Goal: Entertainment & Leisure: Browse casually

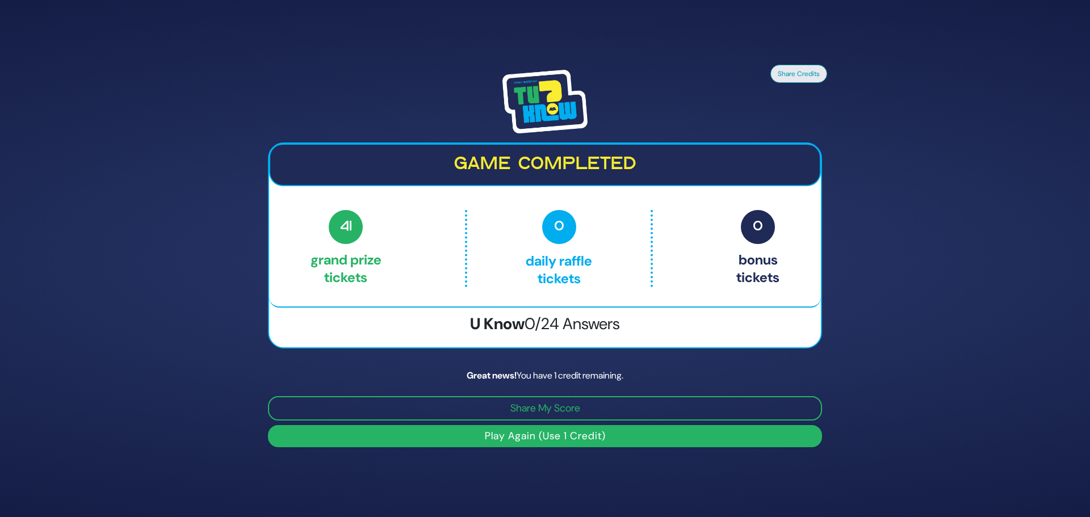
click at [552, 436] on button "Play Again (Use 1 Credit)" at bounding box center [545, 436] width 554 height 22
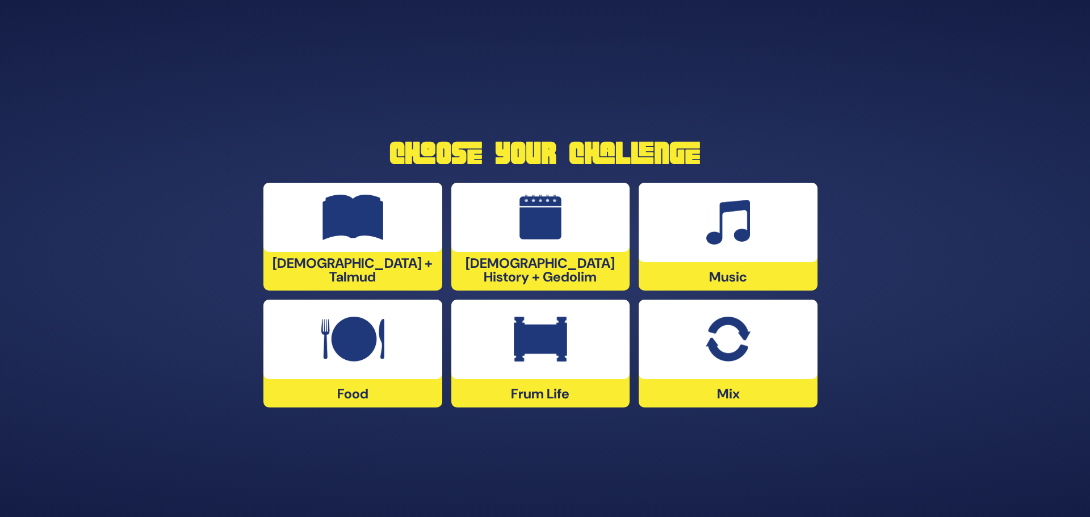
click at [719, 355] on img at bounding box center [727, 339] width 44 height 45
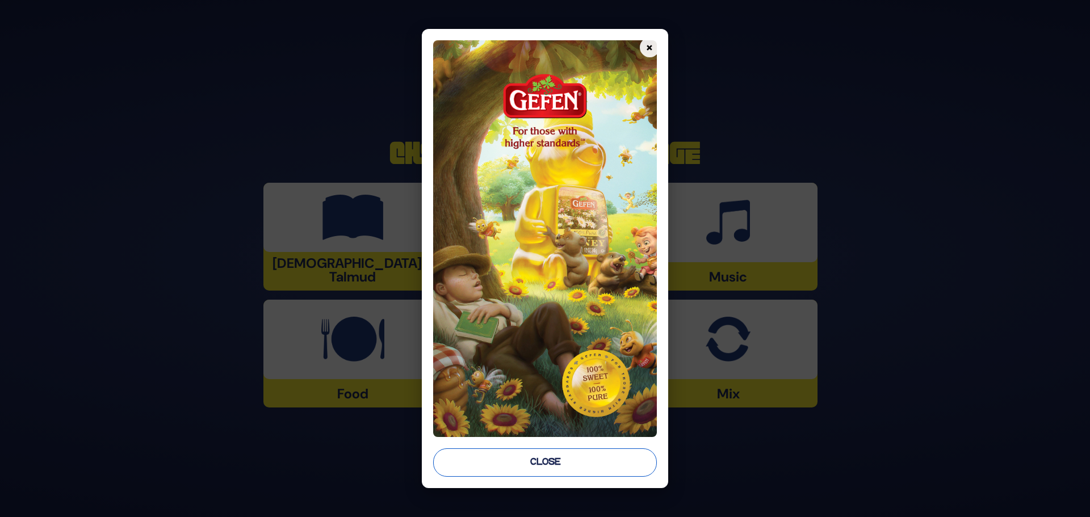
click at [545, 464] on button "Close" at bounding box center [545, 462] width 224 height 28
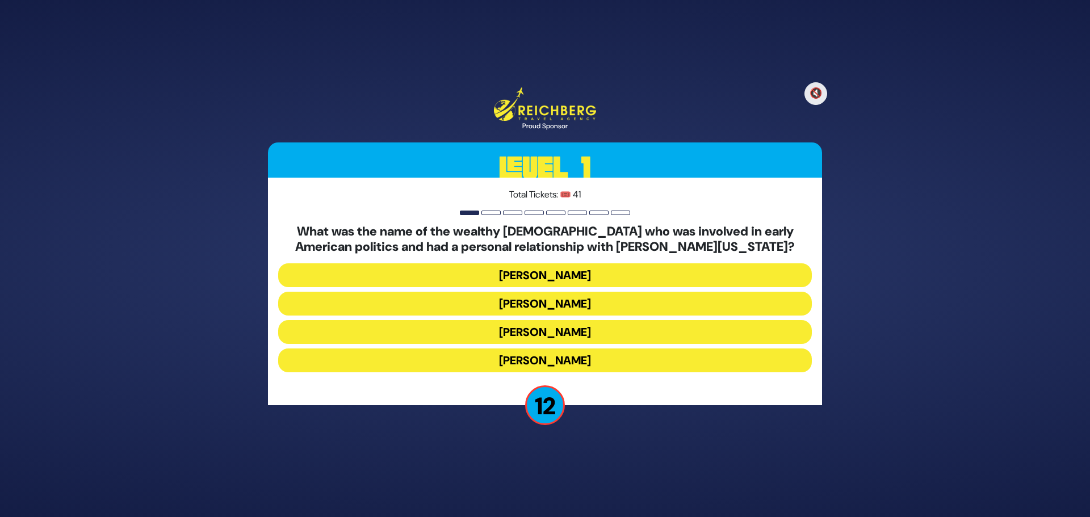
click at [573, 306] on button "Haym Salomon" at bounding box center [544, 304] width 533 height 24
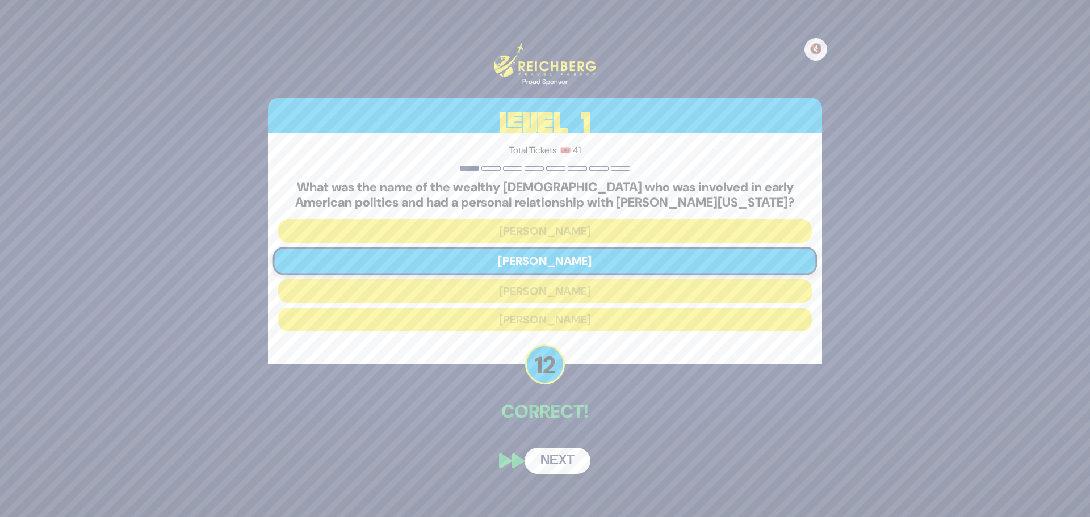
click at [557, 458] on button "Next" at bounding box center [557, 461] width 66 height 26
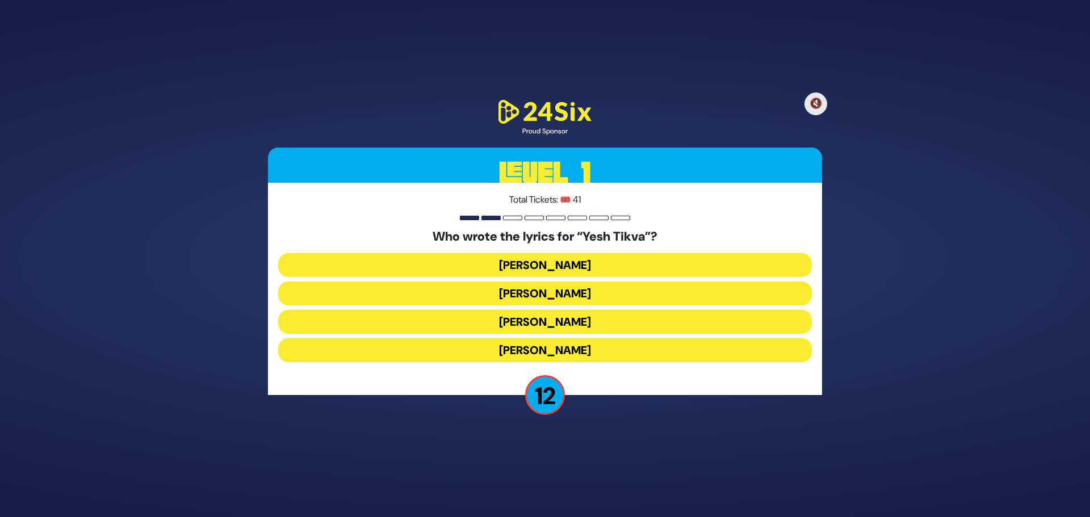
click at [514, 347] on button "Chayala Neuhaus" at bounding box center [544, 350] width 533 height 24
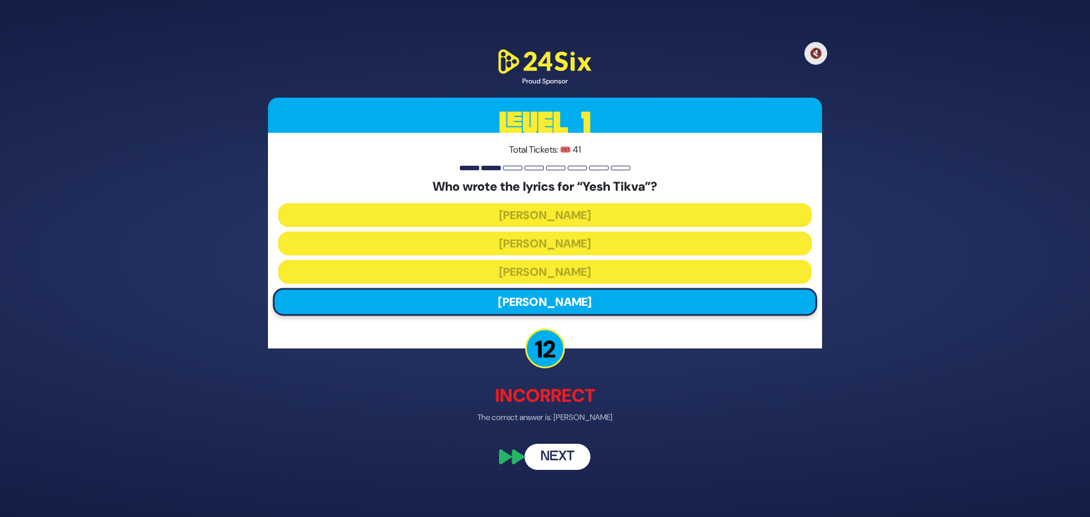
click at [575, 455] on button "Next" at bounding box center [557, 457] width 66 height 26
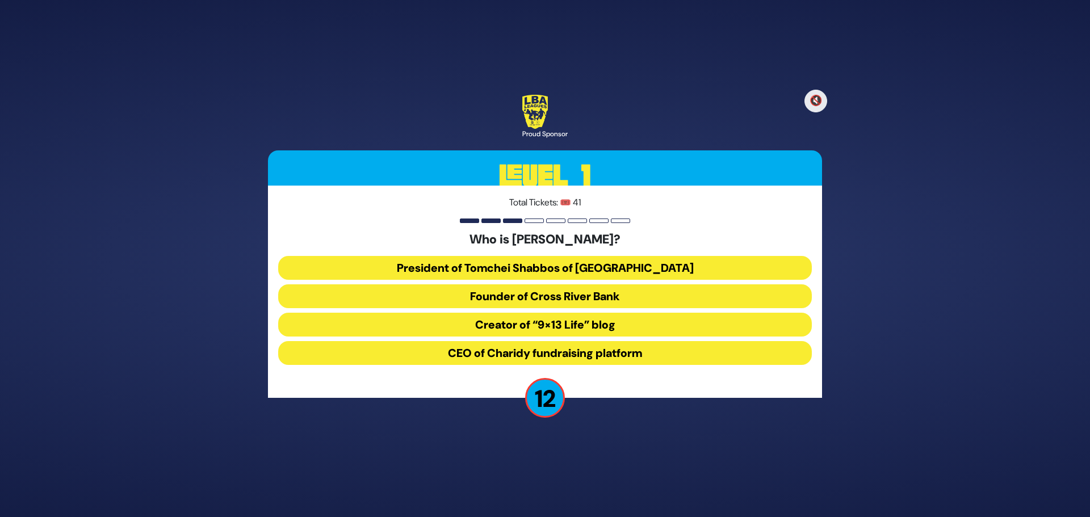
click at [554, 268] on button "President of Tomchei Shabbos of Rockland County" at bounding box center [544, 268] width 533 height 24
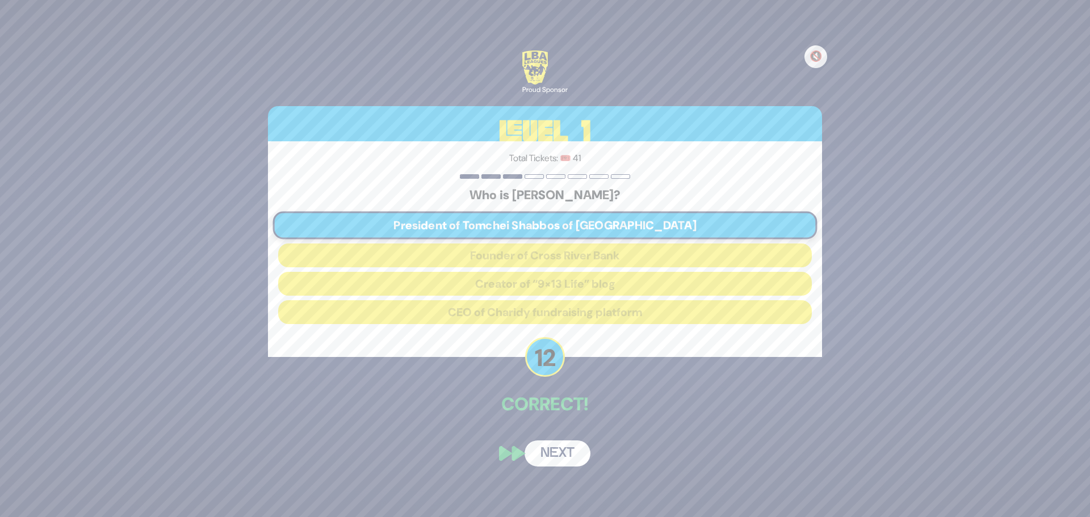
click at [571, 449] on button "Next" at bounding box center [557, 453] width 66 height 26
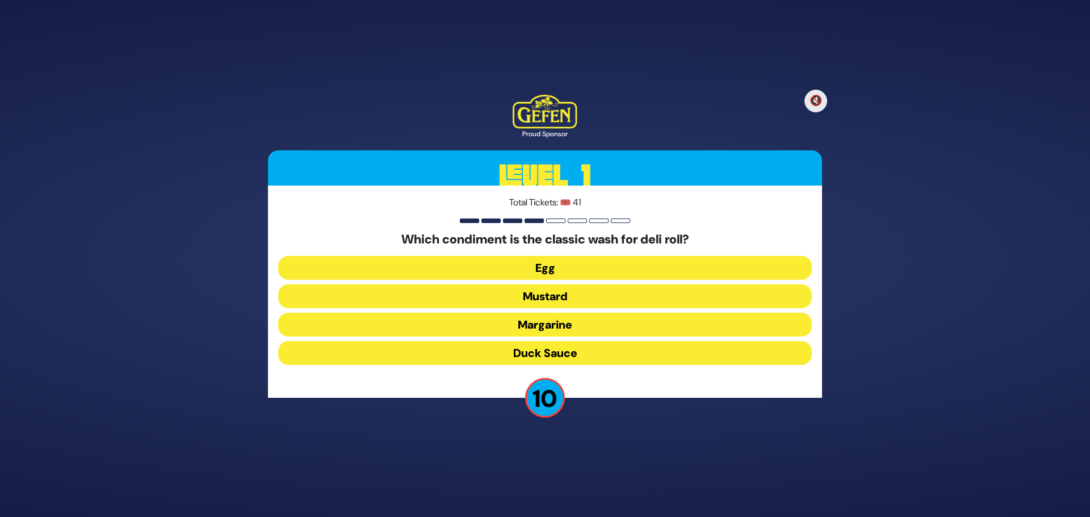
click at [585, 272] on button "Egg" at bounding box center [544, 268] width 533 height 24
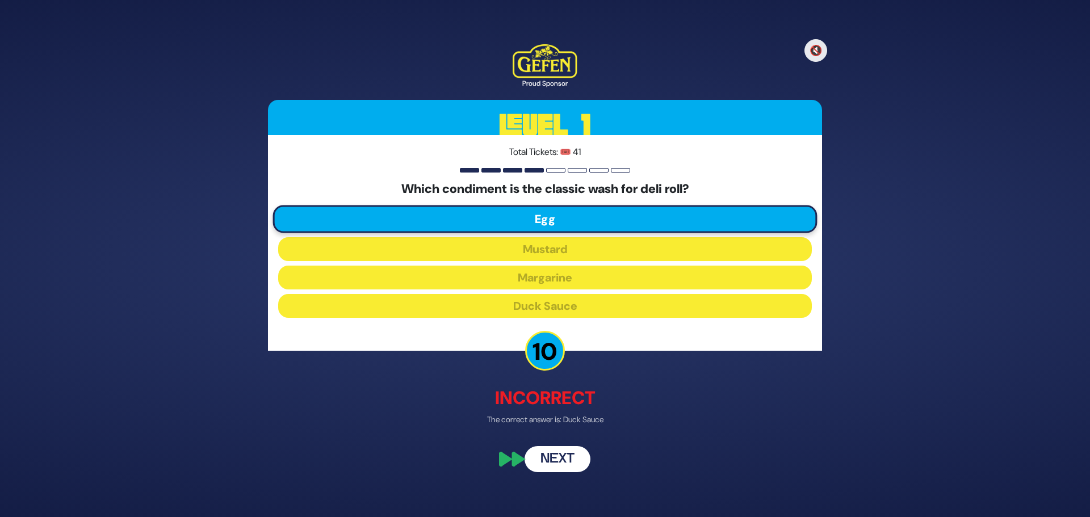
click at [558, 453] on button "Next" at bounding box center [557, 460] width 66 height 26
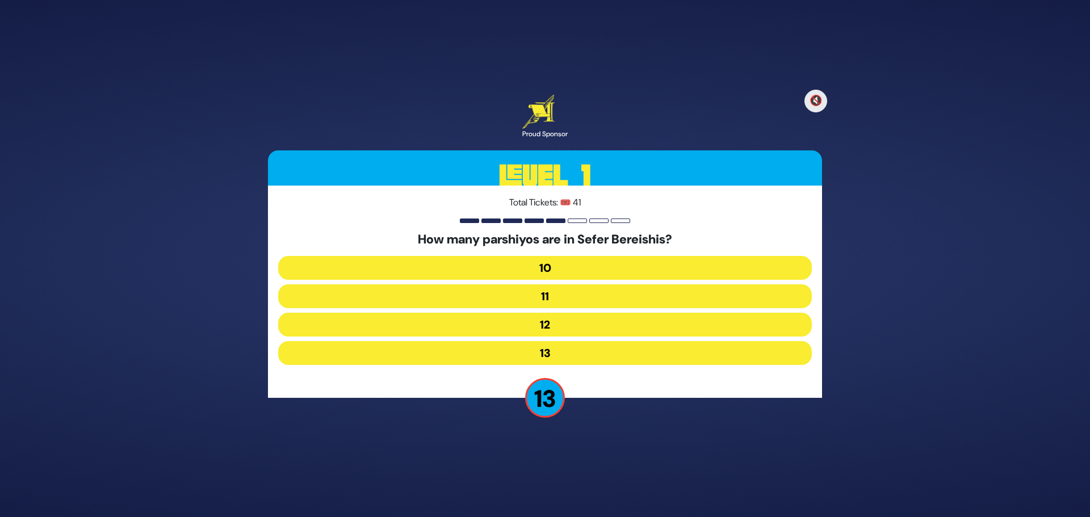
click at [547, 344] on button "13" at bounding box center [544, 353] width 533 height 24
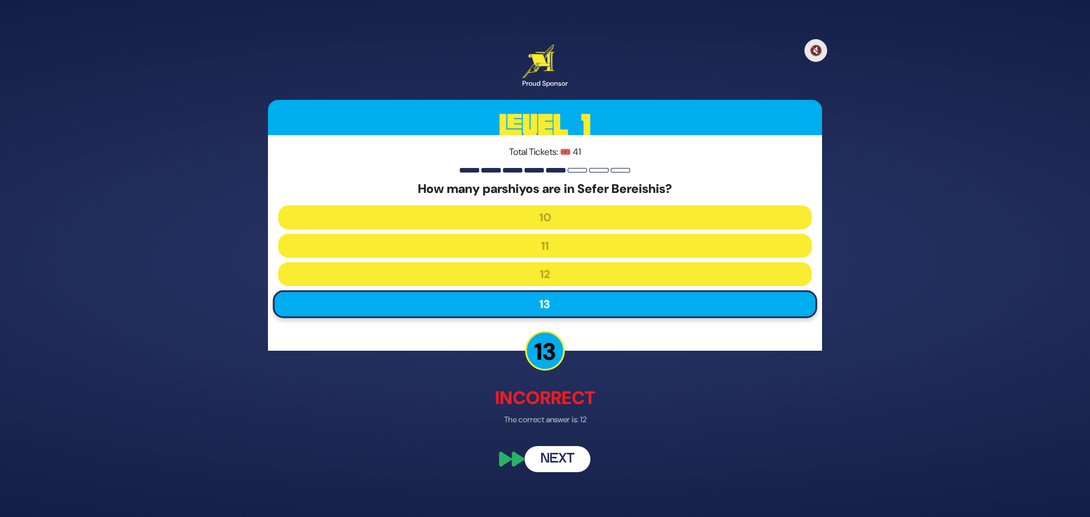
click at [554, 456] on button "Next" at bounding box center [557, 460] width 66 height 26
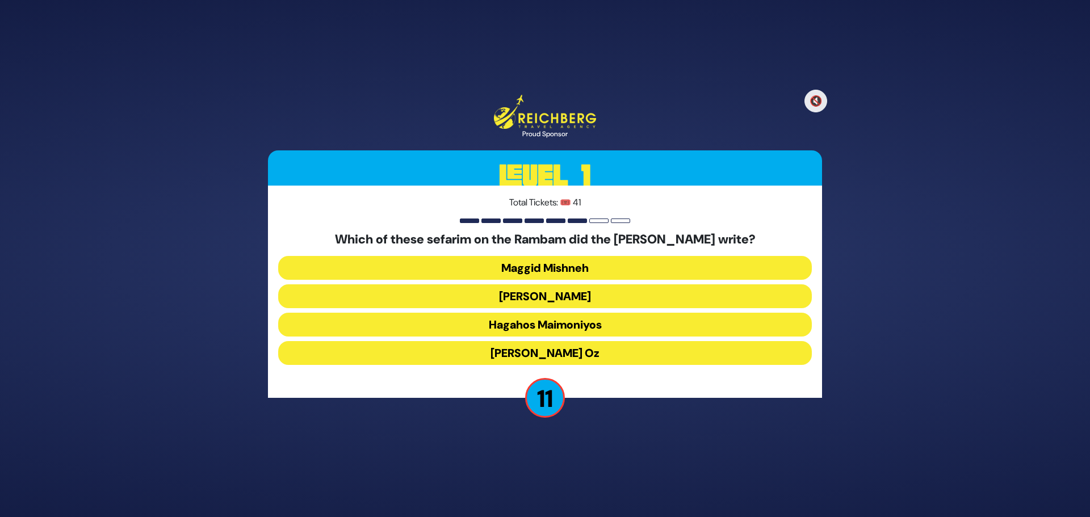
click at [570, 259] on button "Maggid Mishneh" at bounding box center [544, 268] width 533 height 24
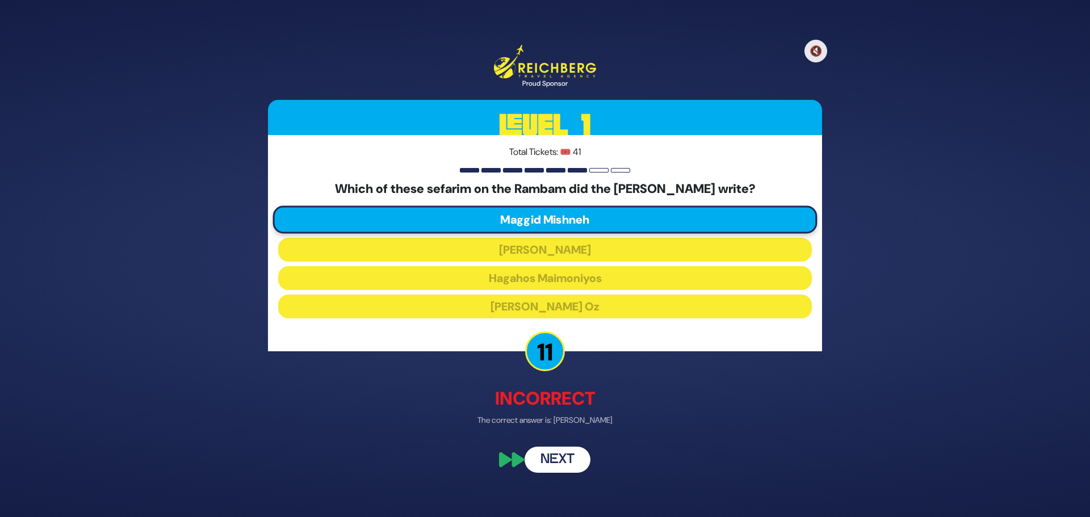
click at [566, 459] on button "Next" at bounding box center [557, 459] width 66 height 26
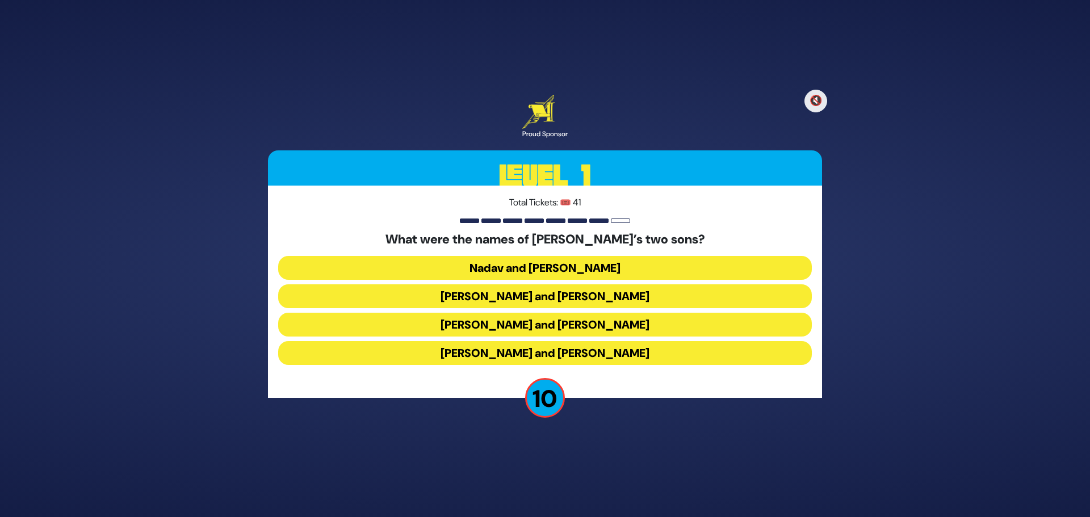
click at [491, 353] on button "Gershom and Eliezer" at bounding box center [544, 353] width 533 height 24
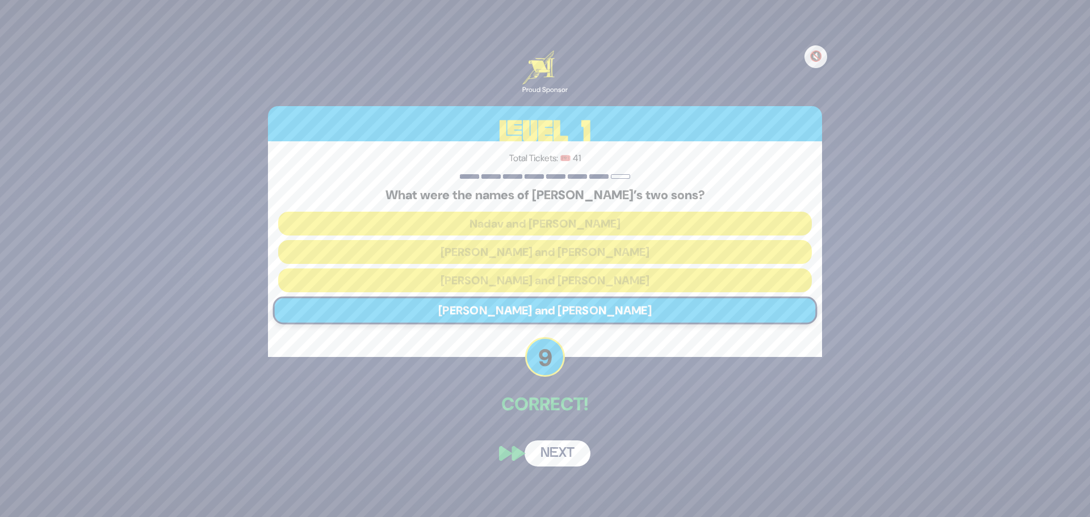
click at [568, 449] on button "Next" at bounding box center [557, 453] width 66 height 26
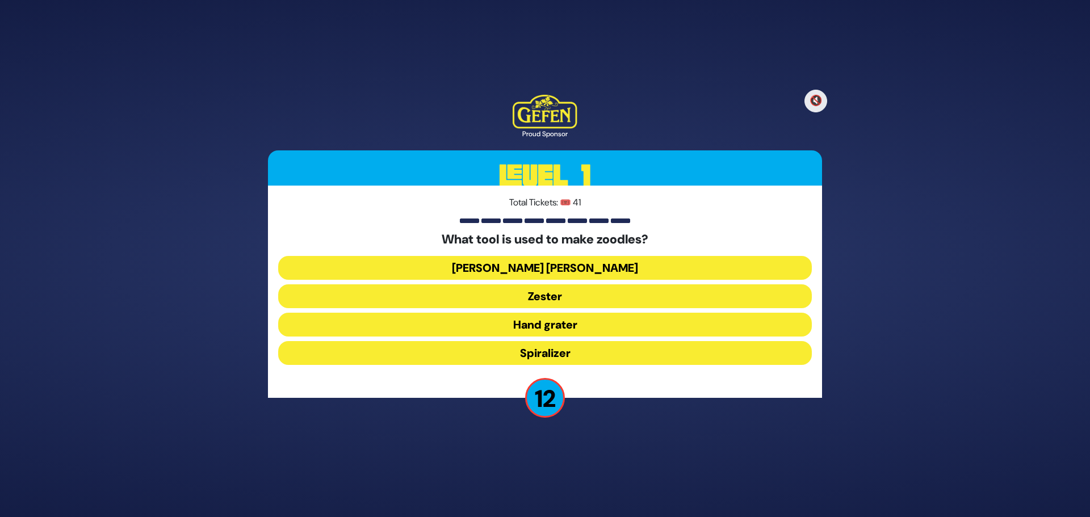
click at [526, 352] on button "Spiralizer" at bounding box center [544, 353] width 533 height 24
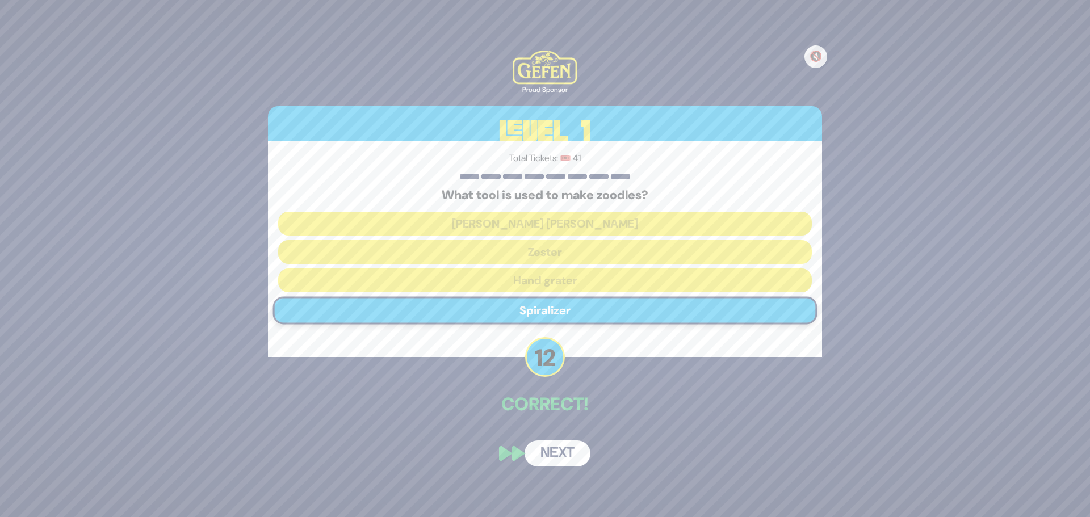
click at [569, 461] on button "Next" at bounding box center [557, 453] width 66 height 26
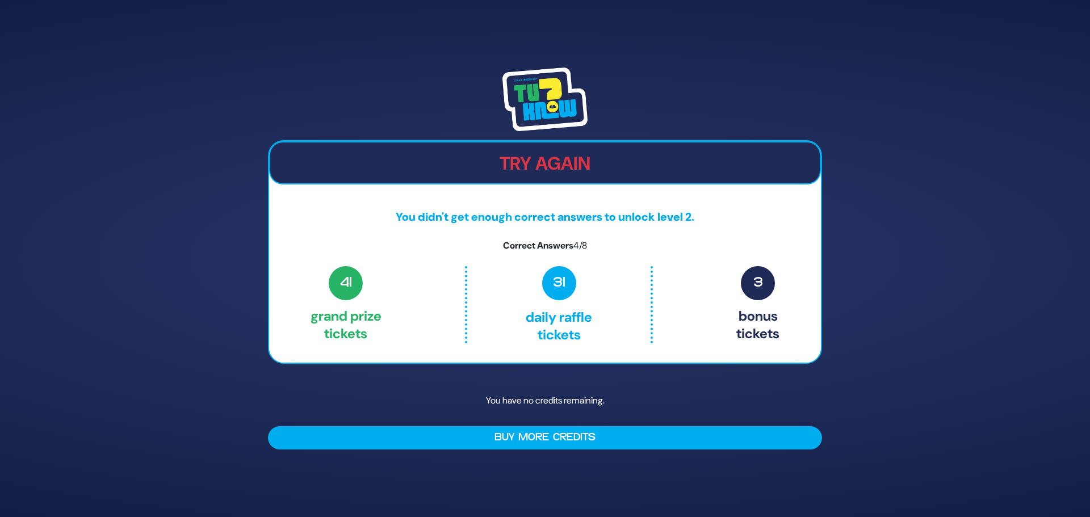
click at [565, 438] on button "Buy More Credits" at bounding box center [545, 437] width 554 height 23
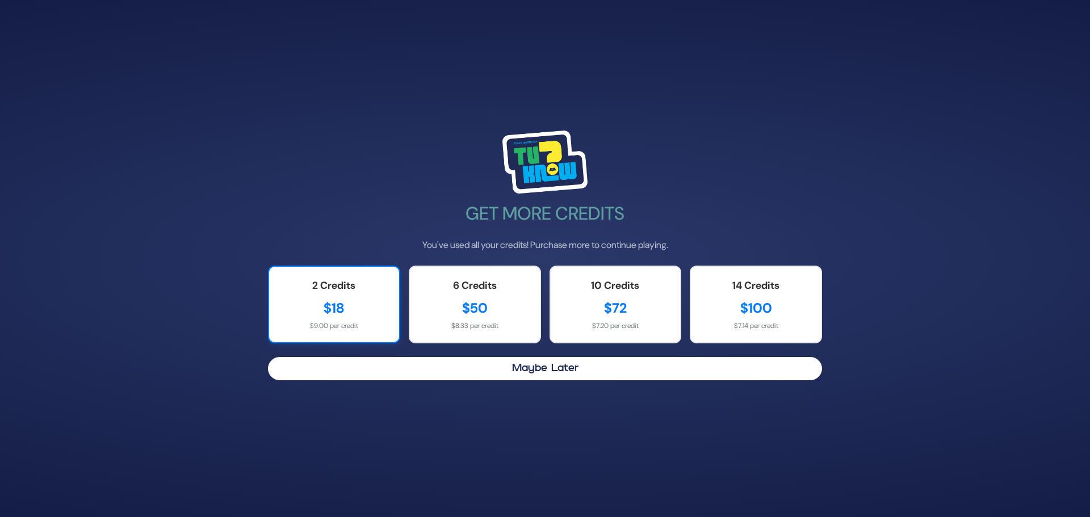
click at [341, 304] on div "$18" at bounding box center [333, 308] width 107 height 20
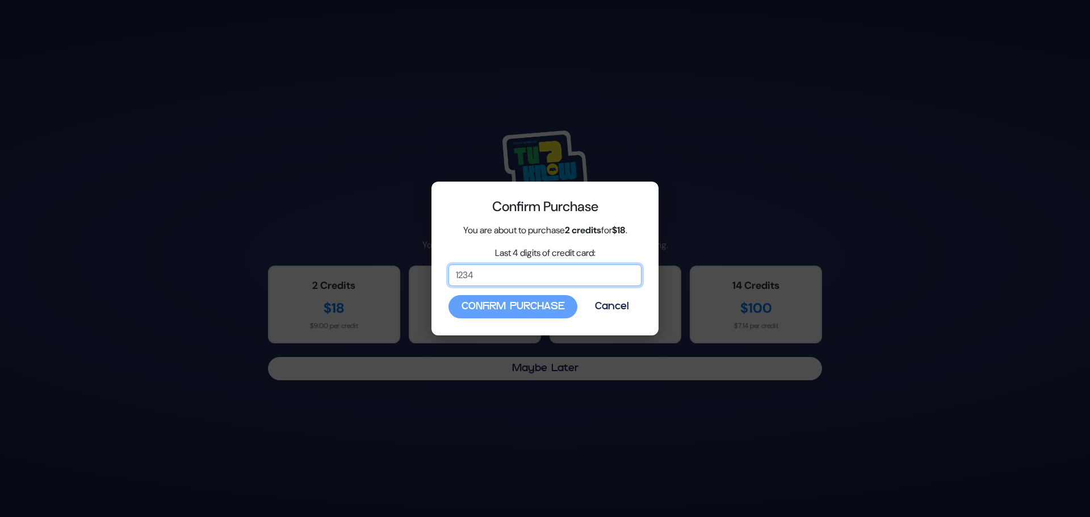
click at [515, 275] on input "Last 4 digits of credit card:" at bounding box center [544, 275] width 193 height 22
type input "8566"
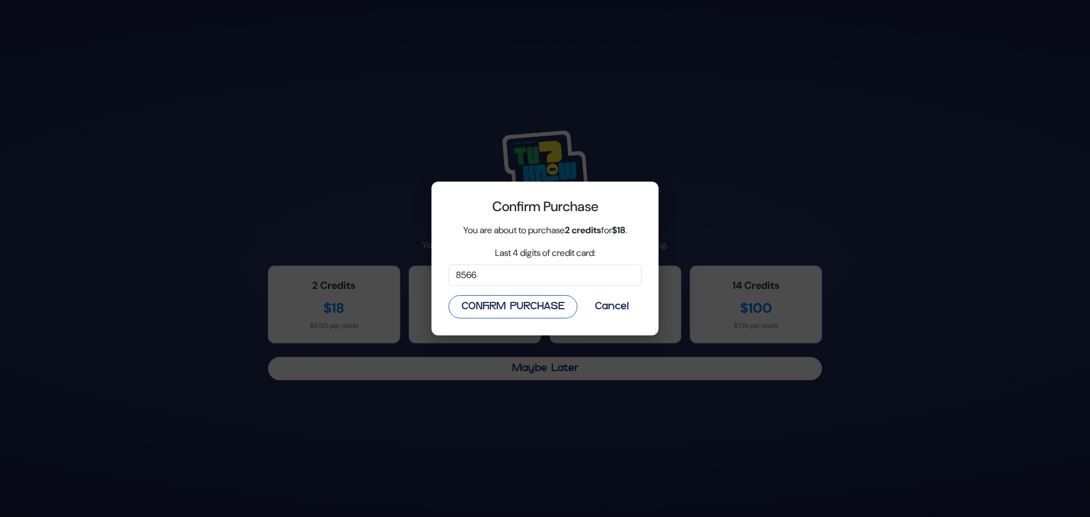
click at [526, 309] on button "Confirm Purchase" at bounding box center [512, 306] width 129 height 23
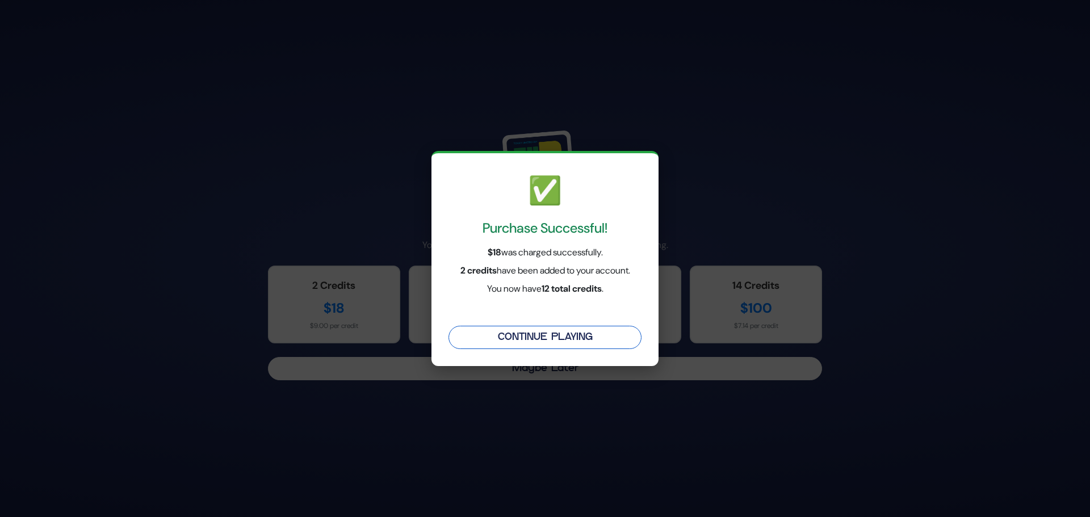
click at [556, 348] on button "Continue Playing" at bounding box center [544, 337] width 193 height 23
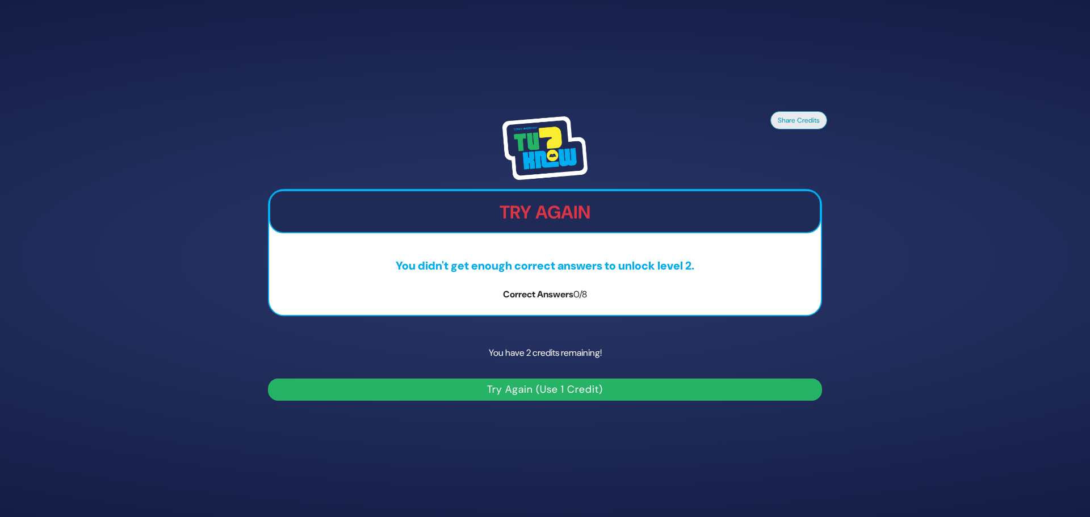
click at [571, 390] on button "Try Again (Use 1 Credit)" at bounding box center [545, 390] width 554 height 22
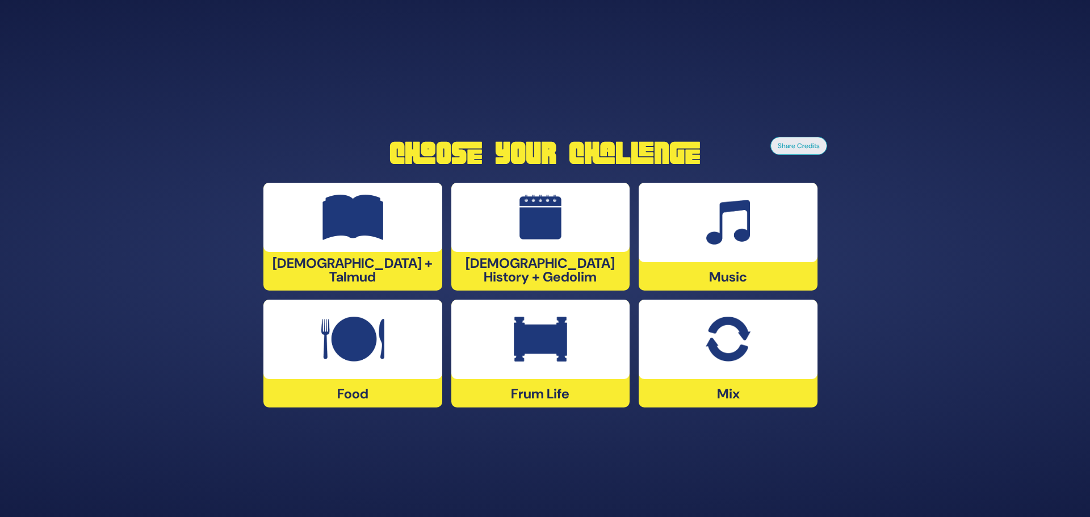
click at [764, 346] on div at bounding box center [727, 339] width 179 height 79
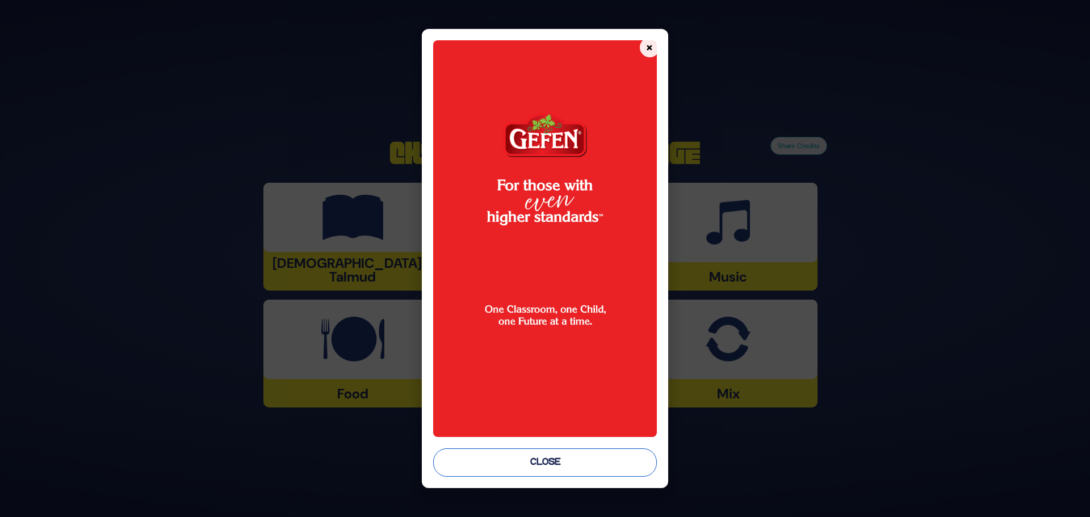
click at [558, 461] on button "Close" at bounding box center [545, 462] width 224 height 28
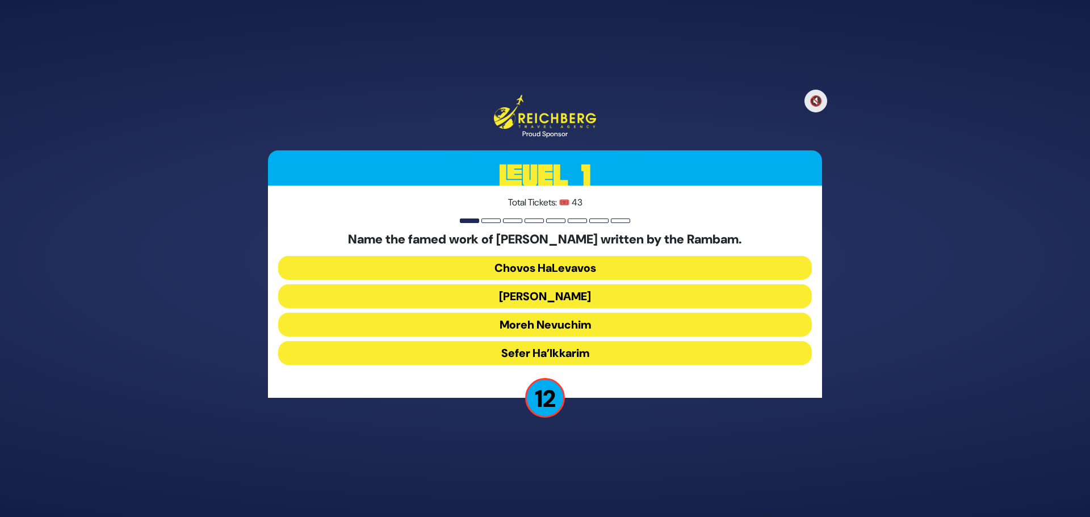
click at [527, 323] on button "Moreh Nevuchim" at bounding box center [544, 325] width 533 height 24
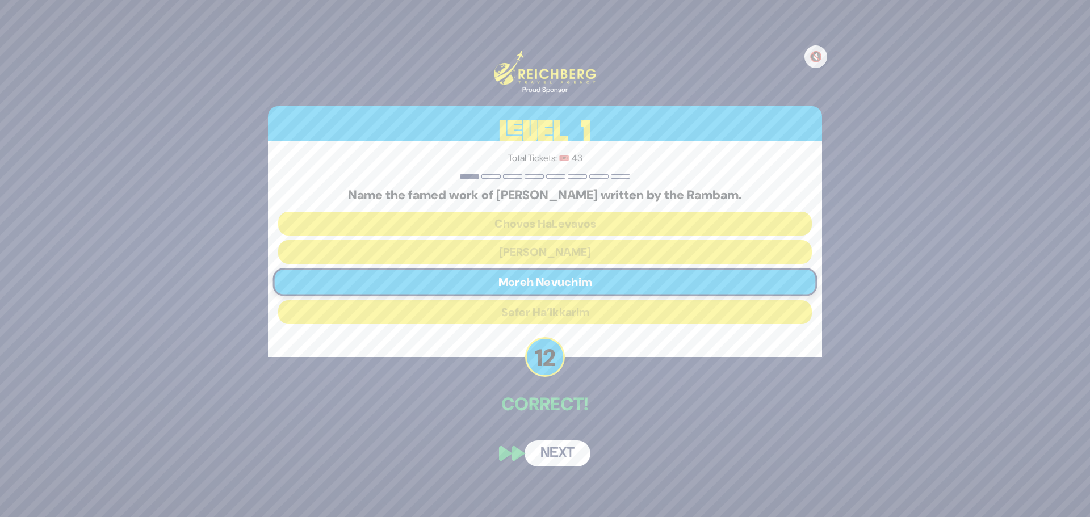
click at [555, 452] on button "Next" at bounding box center [557, 453] width 66 height 26
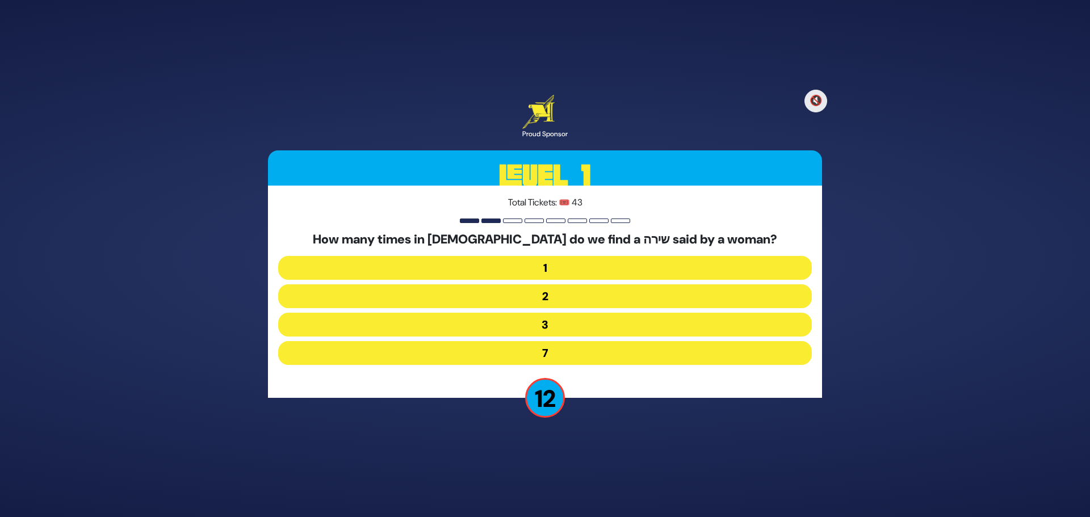
click at [555, 295] on button "2" at bounding box center [544, 296] width 533 height 24
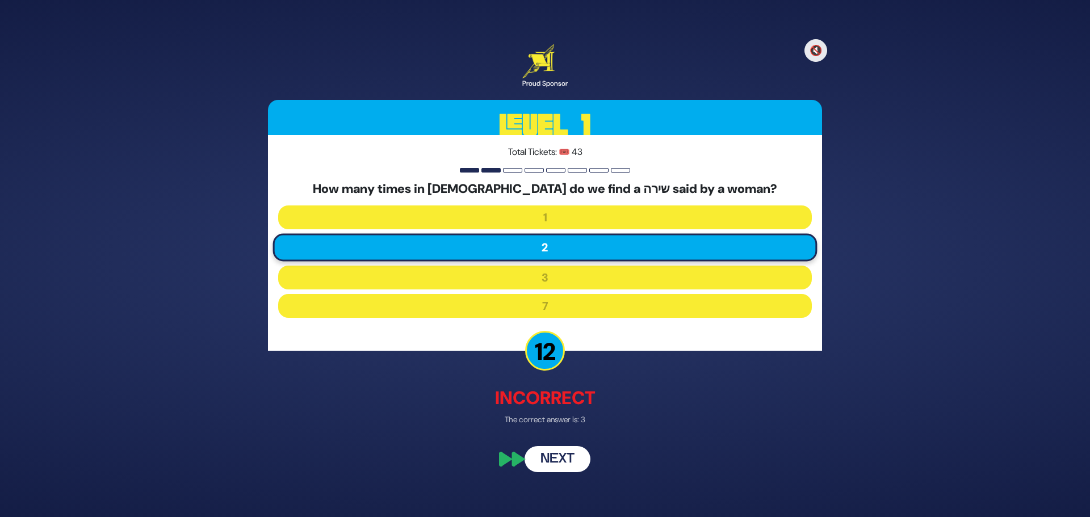
click at [567, 459] on button "Next" at bounding box center [557, 460] width 66 height 26
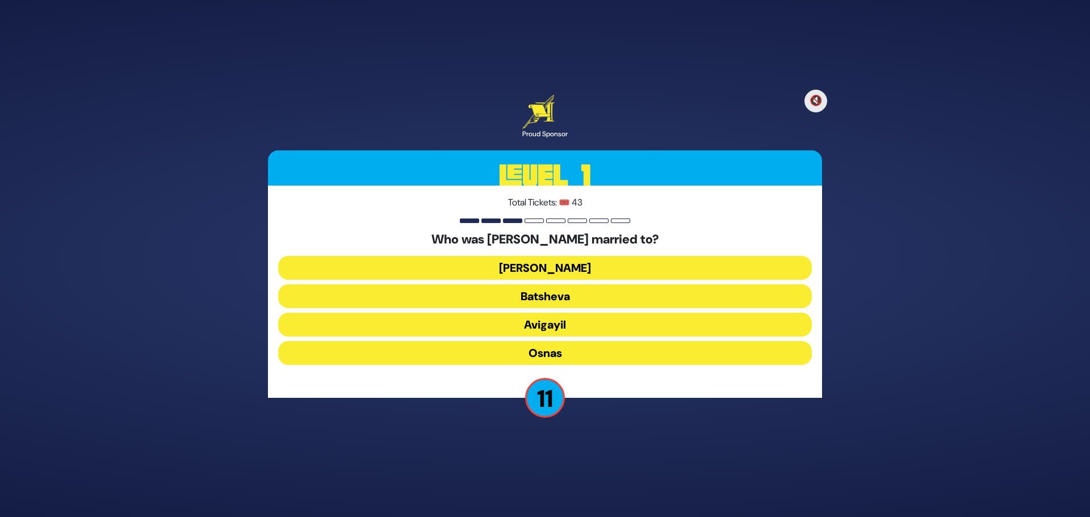
click at [582, 321] on button "Avigayil" at bounding box center [544, 325] width 533 height 24
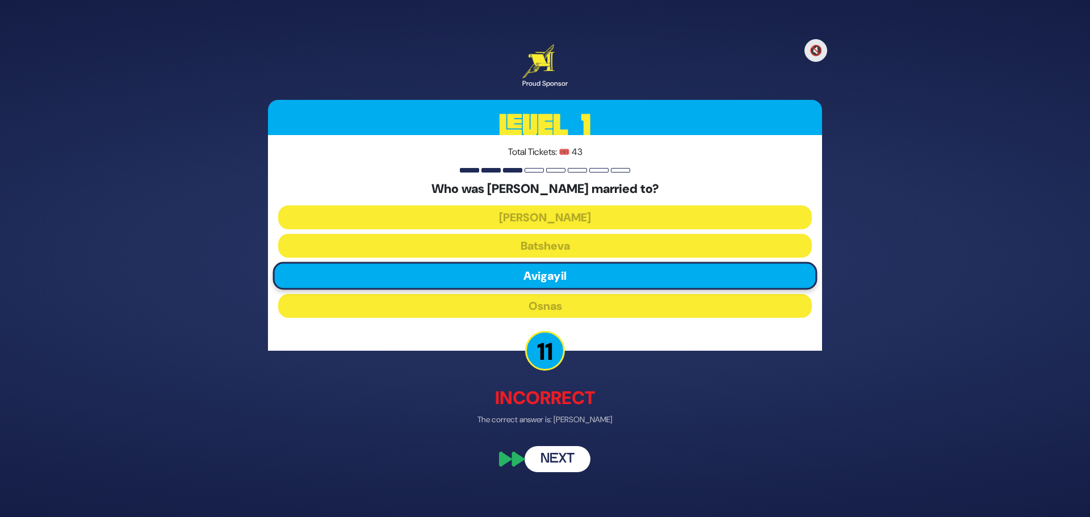
click at [570, 454] on button "Next" at bounding box center [557, 460] width 66 height 26
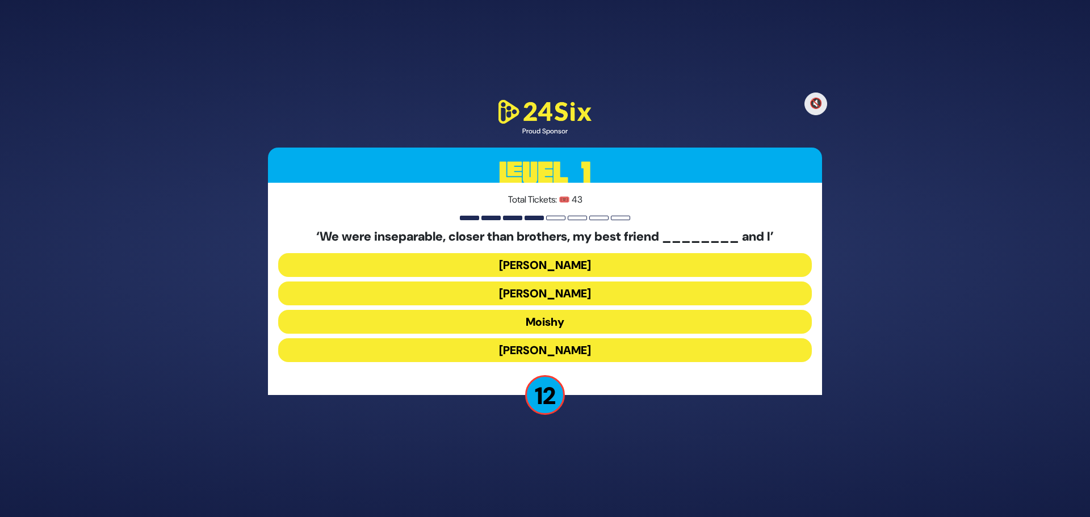
click at [555, 348] on button "[PERSON_NAME]" at bounding box center [544, 350] width 533 height 24
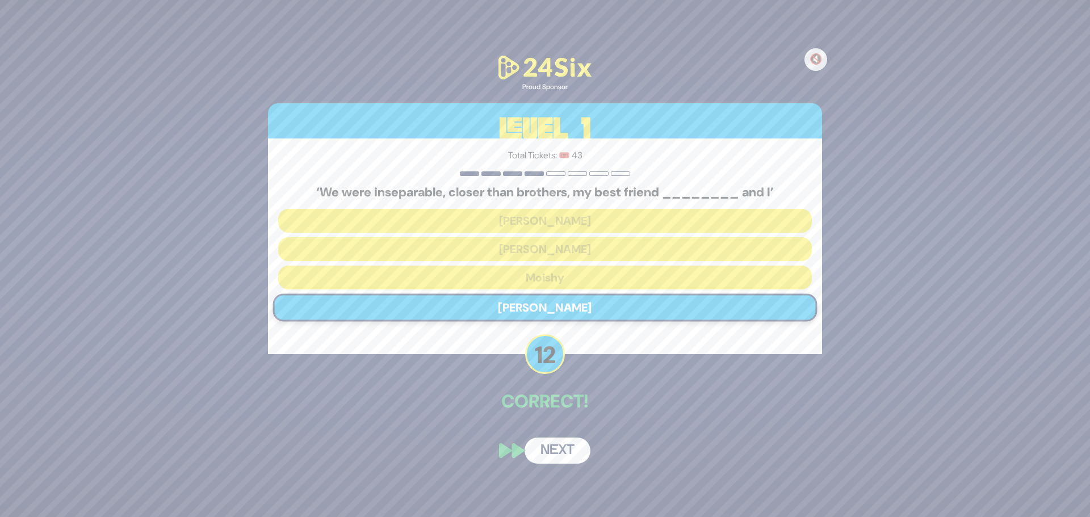
click at [545, 449] on button "Next" at bounding box center [557, 451] width 66 height 26
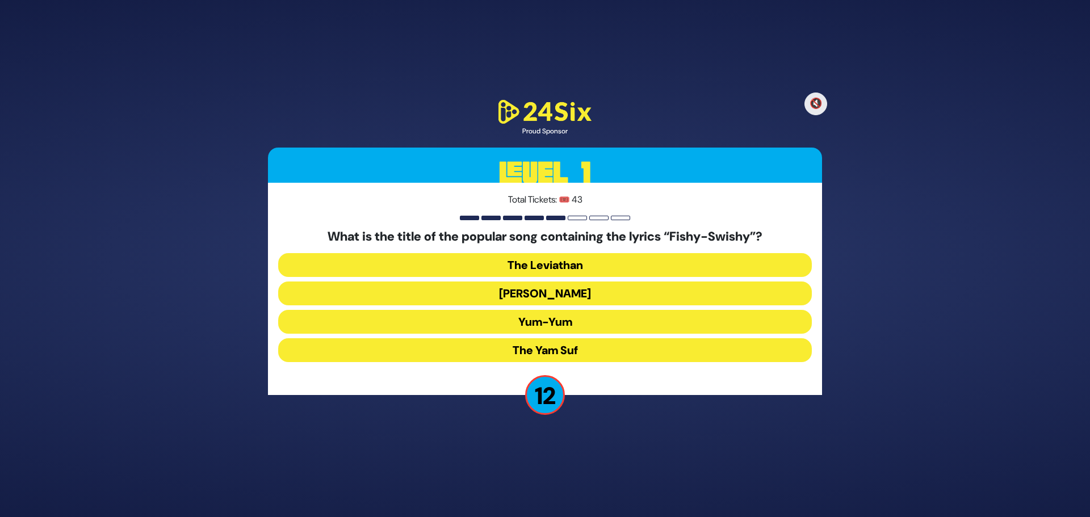
click at [537, 321] on button "Yum-Yum" at bounding box center [544, 322] width 533 height 24
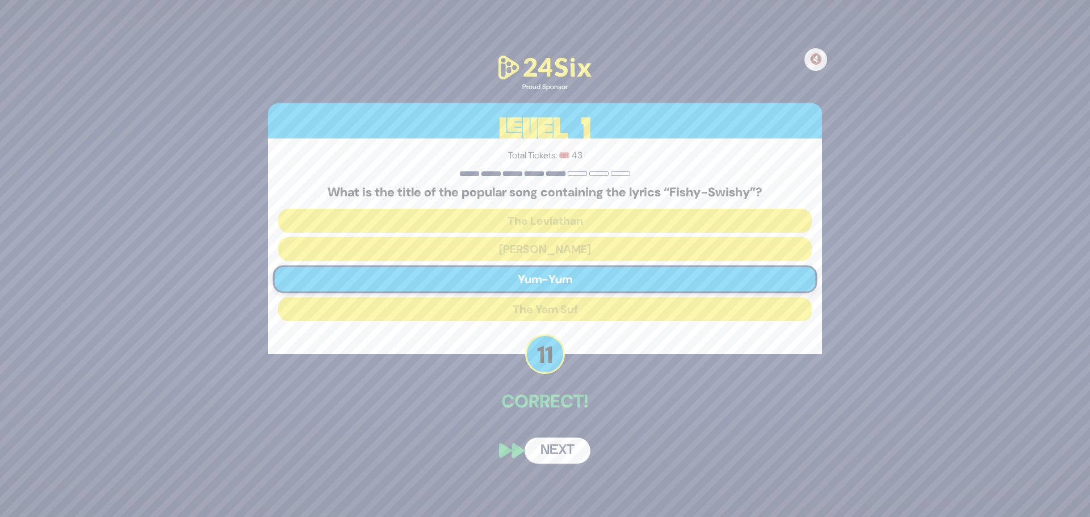
click at [577, 460] on button "Next" at bounding box center [557, 451] width 66 height 26
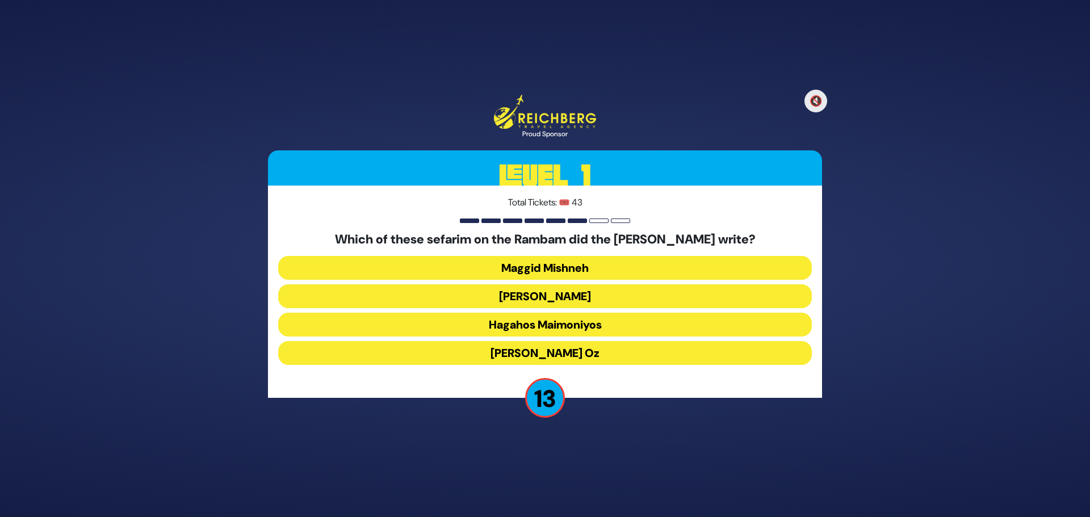
click at [557, 297] on button "[PERSON_NAME]" at bounding box center [544, 296] width 533 height 24
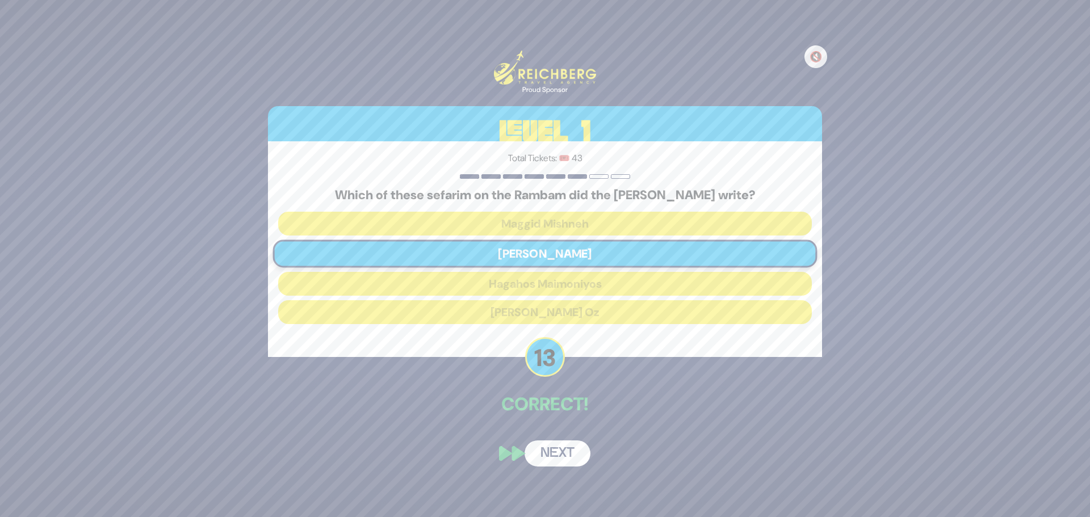
click at [551, 448] on button "Next" at bounding box center [557, 453] width 66 height 26
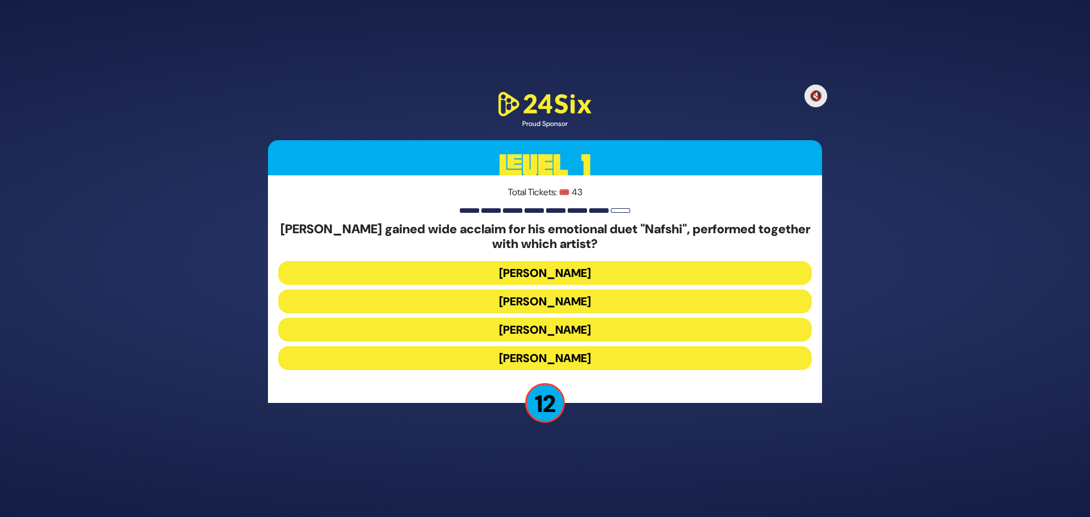
click at [587, 300] on button "[PERSON_NAME]" at bounding box center [544, 301] width 533 height 24
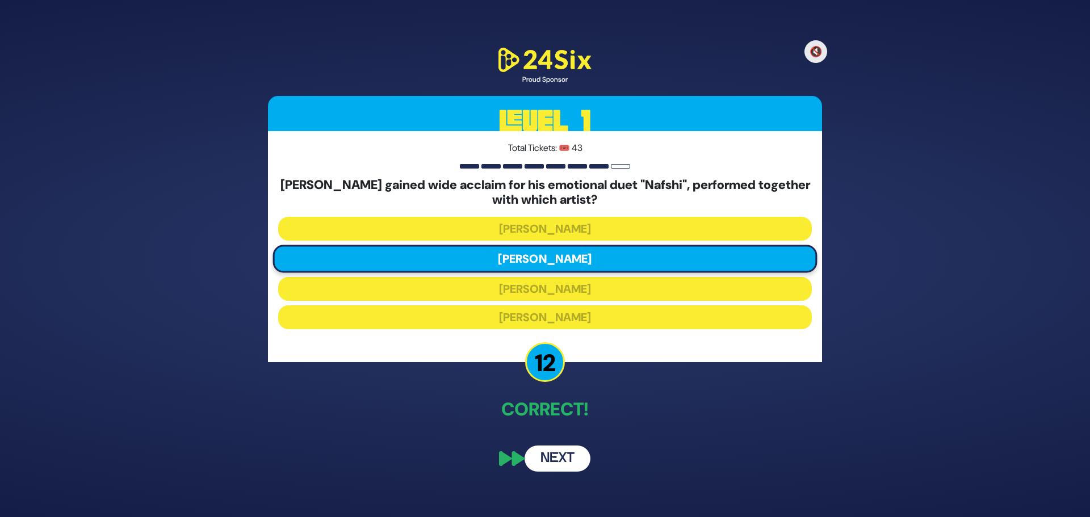
click at [573, 463] on button "Next" at bounding box center [557, 458] width 66 height 26
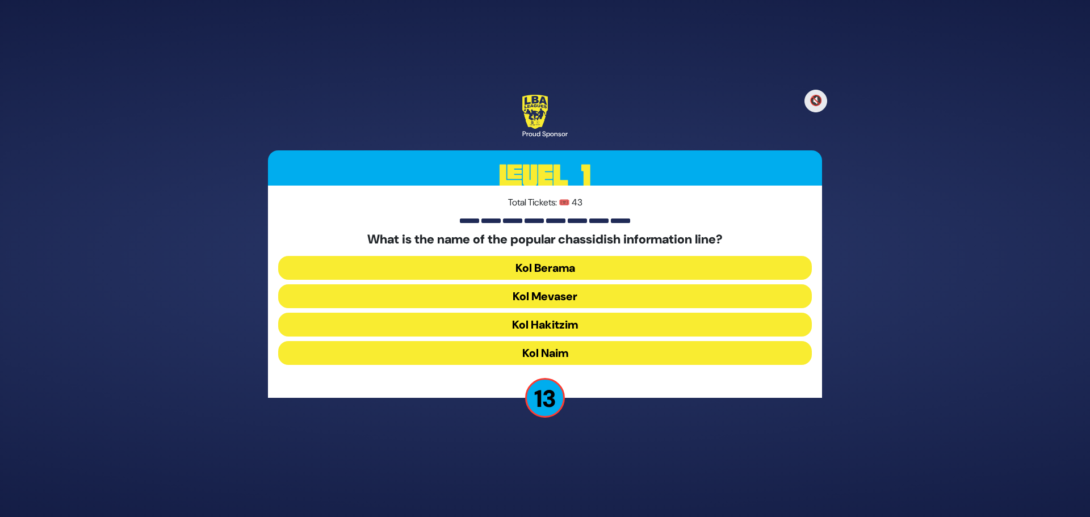
click at [572, 297] on button "Kol Mevaser" at bounding box center [544, 296] width 533 height 24
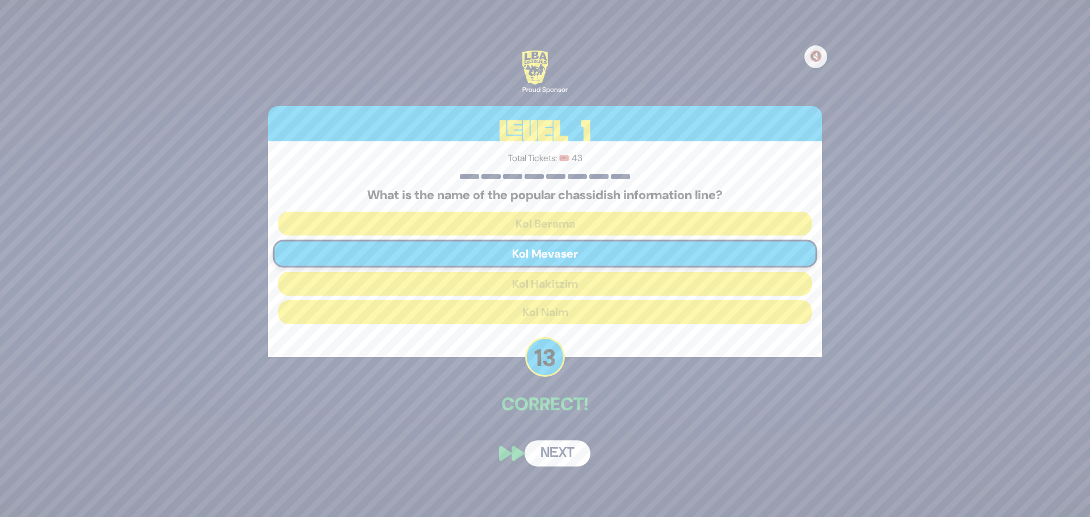
click at [552, 448] on button "Next" at bounding box center [557, 453] width 66 height 26
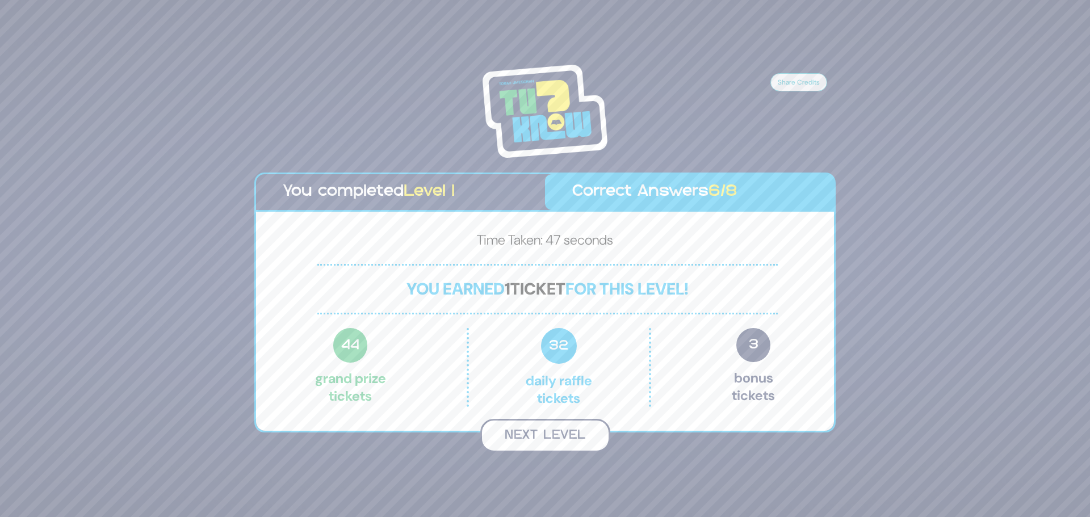
click at [546, 437] on button "Next Level" at bounding box center [545, 435] width 130 height 33
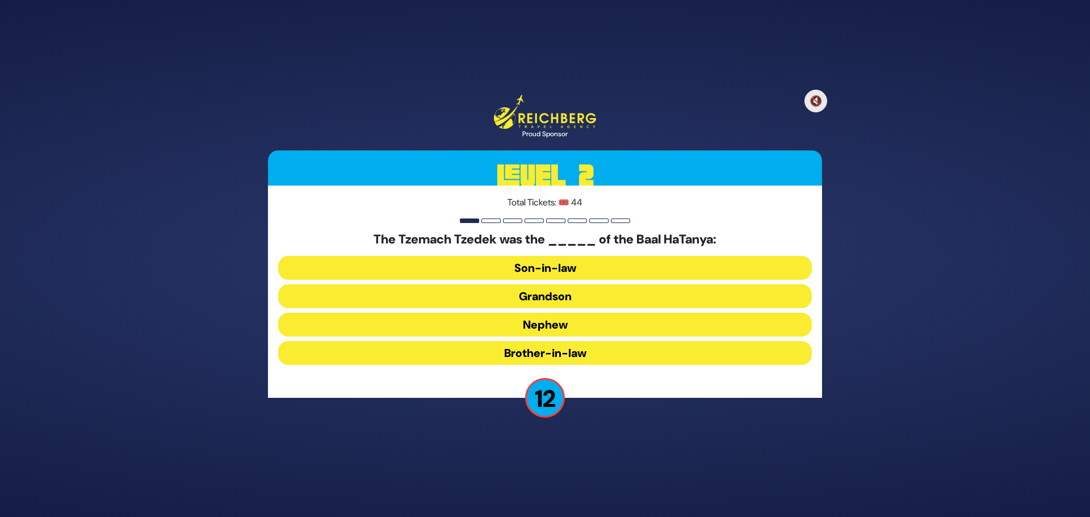
click at [562, 322] on button "Nephew" at bounding box center [544, 325] width 533 height 24
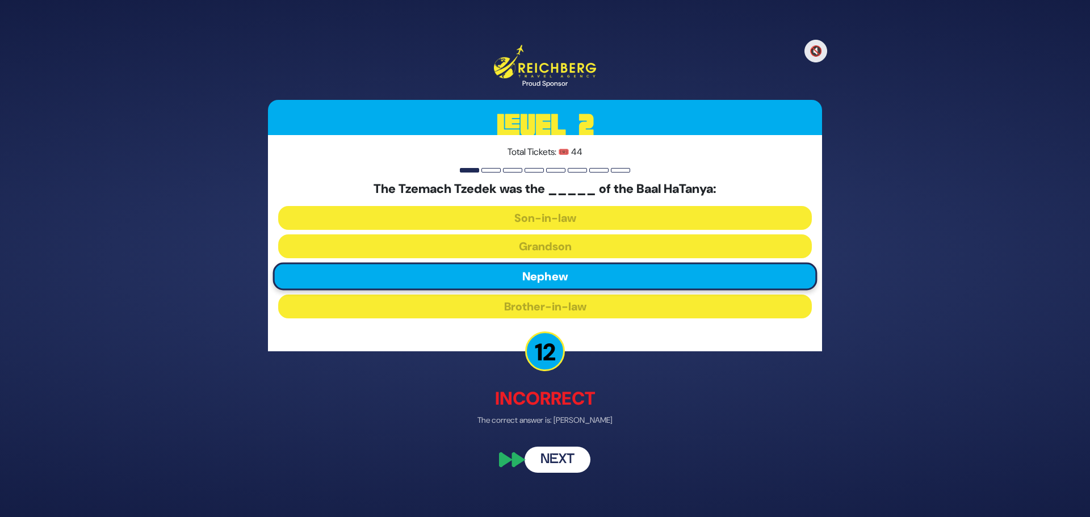
click at [567, 457] on button "Next" at bounding box center [557, 459] width 66 height 26
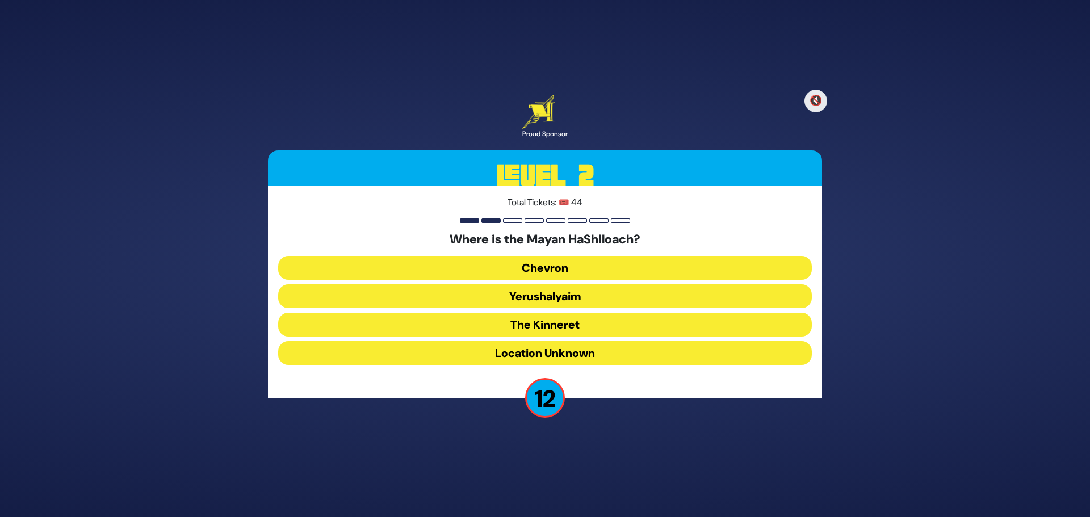
click at [575, 324] on button "The Kinneret" at bounding box center [544, 325] width 533 height 24
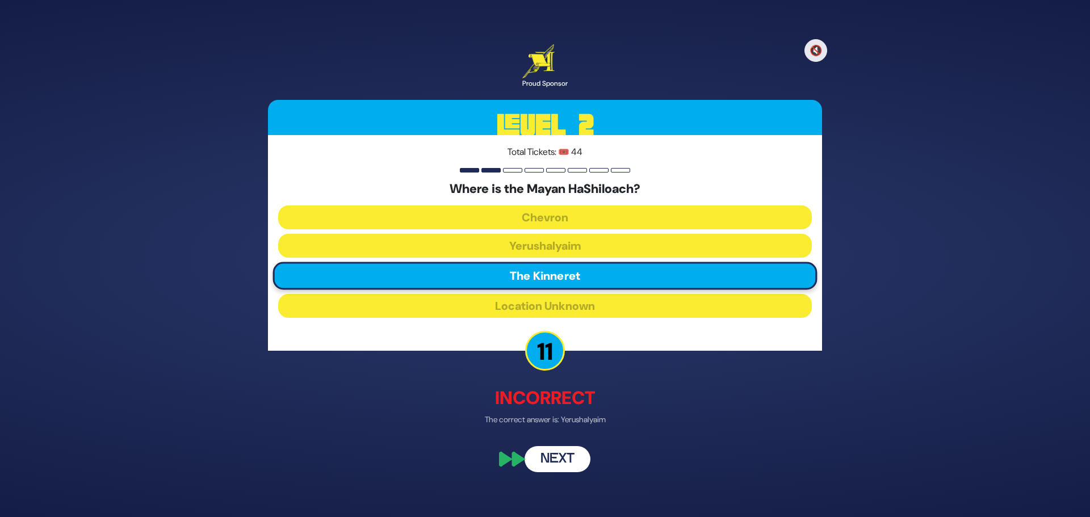
click at [581, 458] on button "Next" at bounding box center [557, 460] width 66 height 26
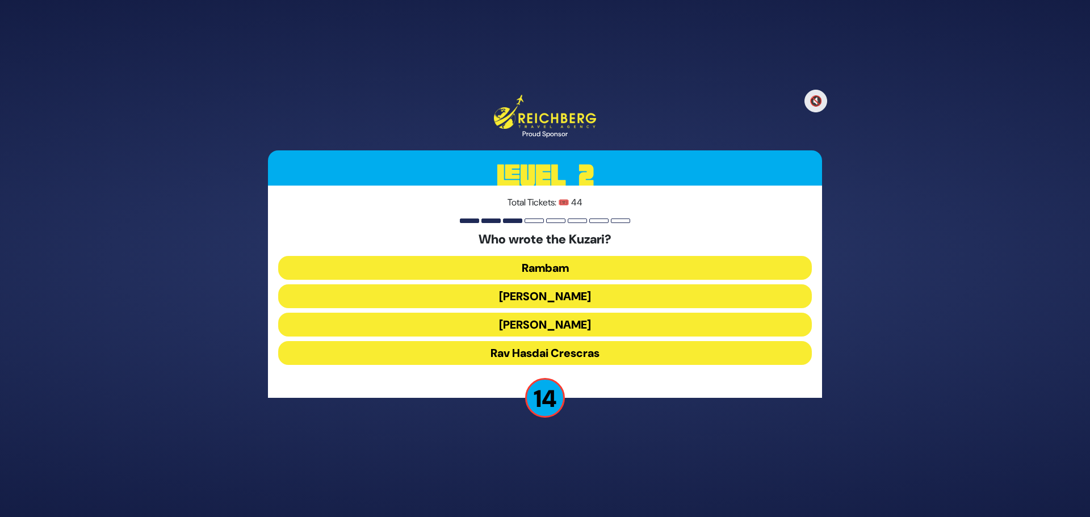
click at [600, 326] on button "[PERSON_NAME]" at bounding box center [544, 325] width 533 height 24
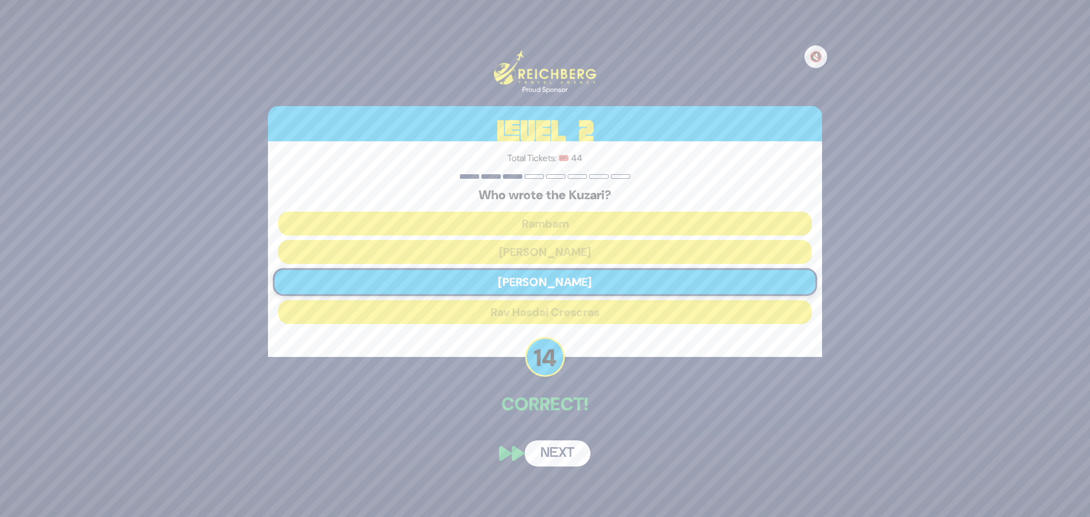
click at [554, 461] on button "Next" at bounding box center [557, 453] width 66 height 26
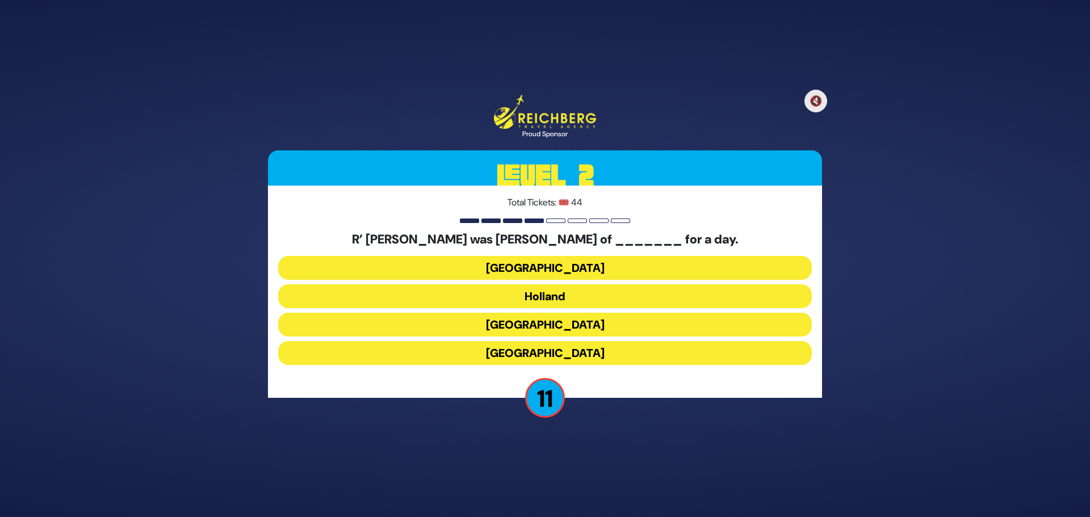
click at [563, 293] on button "Holland" at bounding box center [544, 296] width 533 height 24
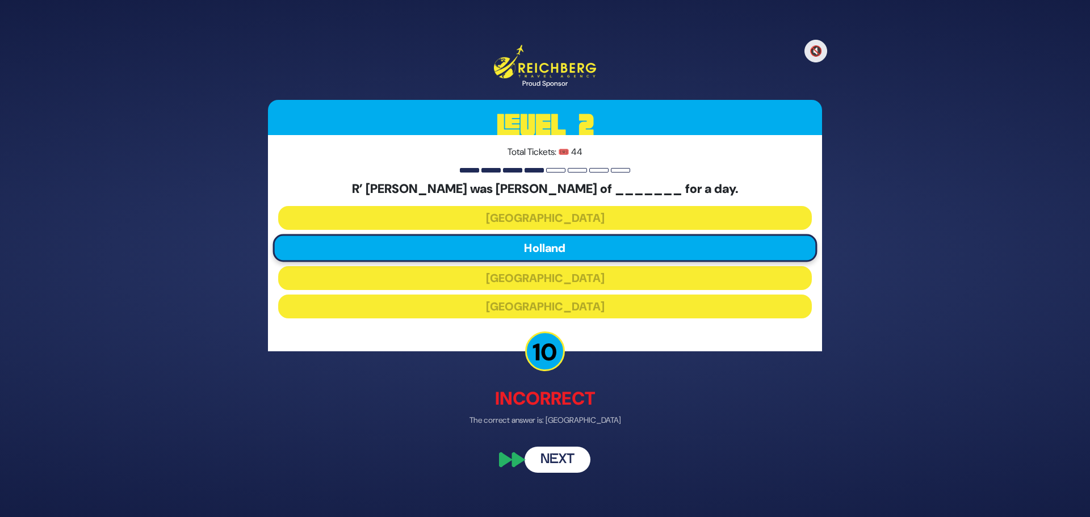
click at [567, 455] on button "Next" at bounding box center [557, 459] width 66 height 26
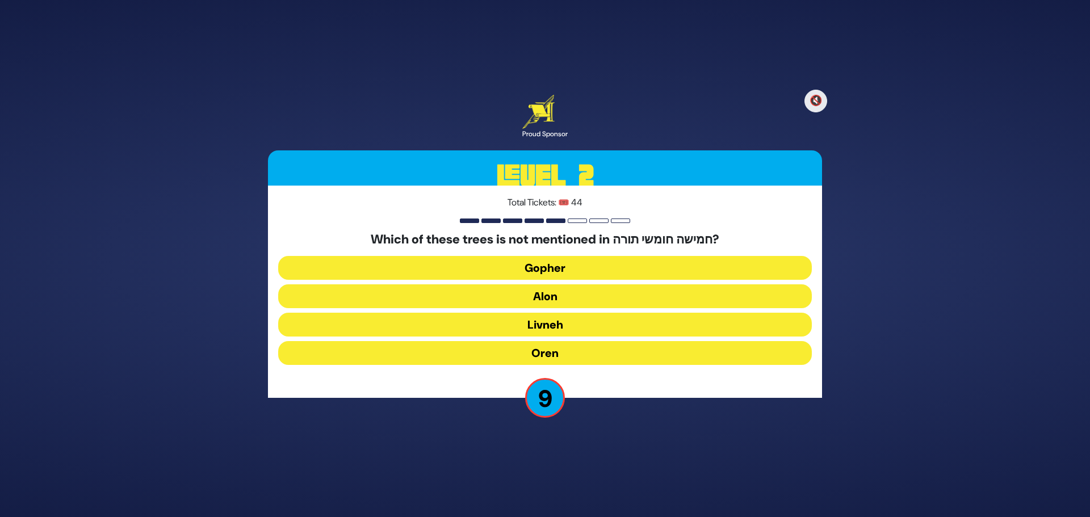
drag, startPoint x: 523, startPoint y: 290, endPoint x: 531, endPoint y: 288, distance: 7.6
click at [526, 289] on button "Alon" at bounding box center [544, 296] width 533 height 24
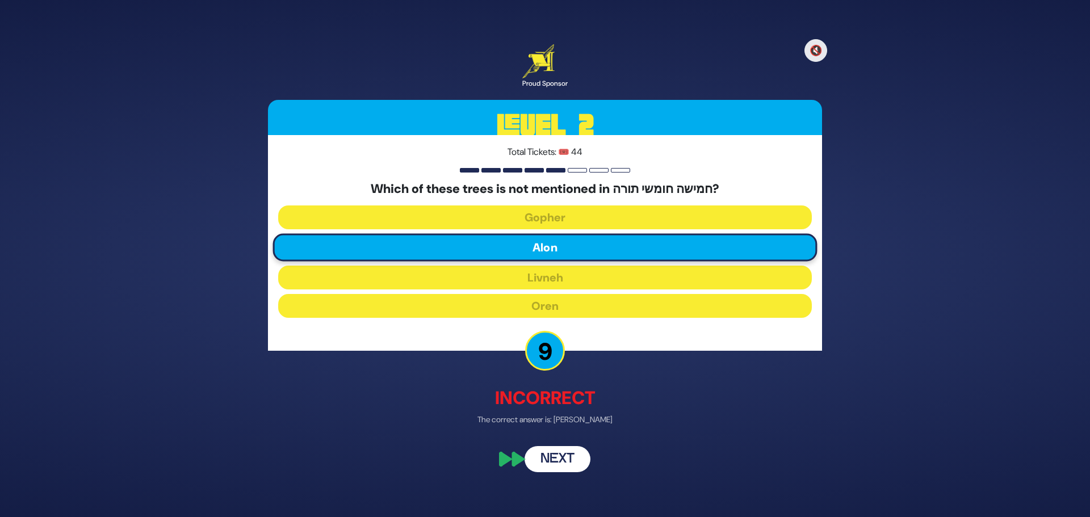
drag, startPoint x: 561, startPoint y: 468, endPoint x: 557, endPoint y: 462, distance: 7.4
click at [557, 464] on button "Next" at bounding box center [557, 460] width 66 height 26
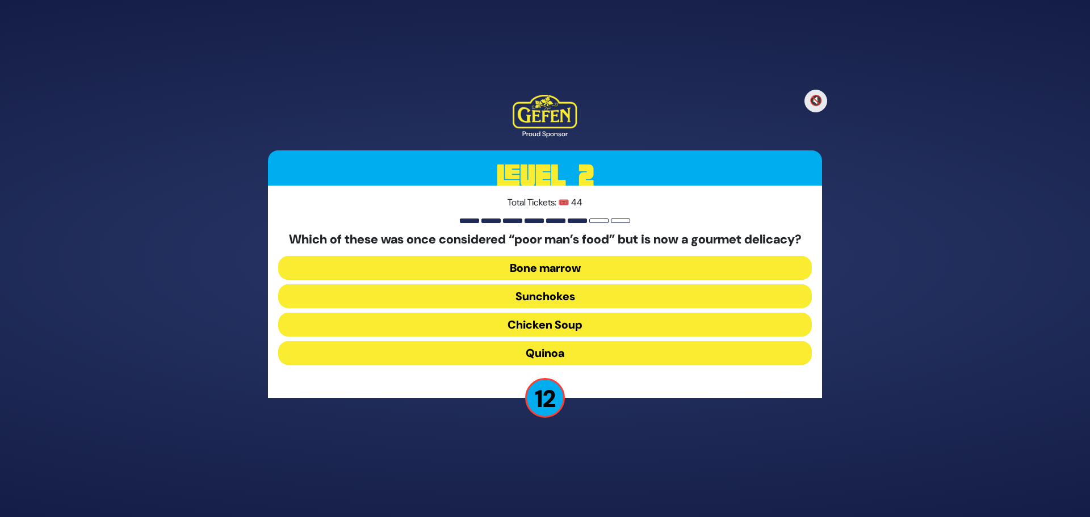
click at [602, 273] on button "Bone marrow" at bounding box center [544, 268] width 533 height 24
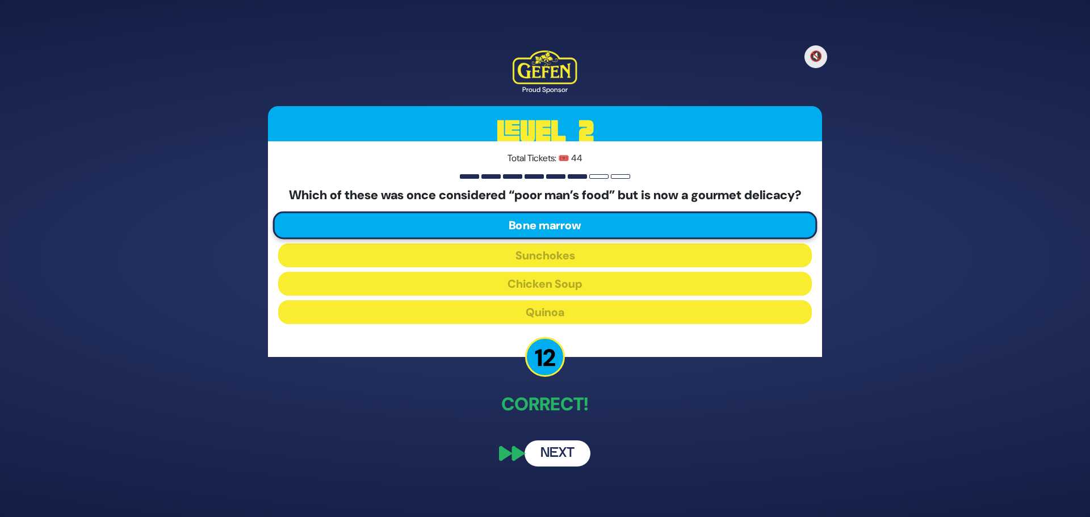
click at [568, 464] on button "Next" at bounding box center [557, 453] width 66 height 26
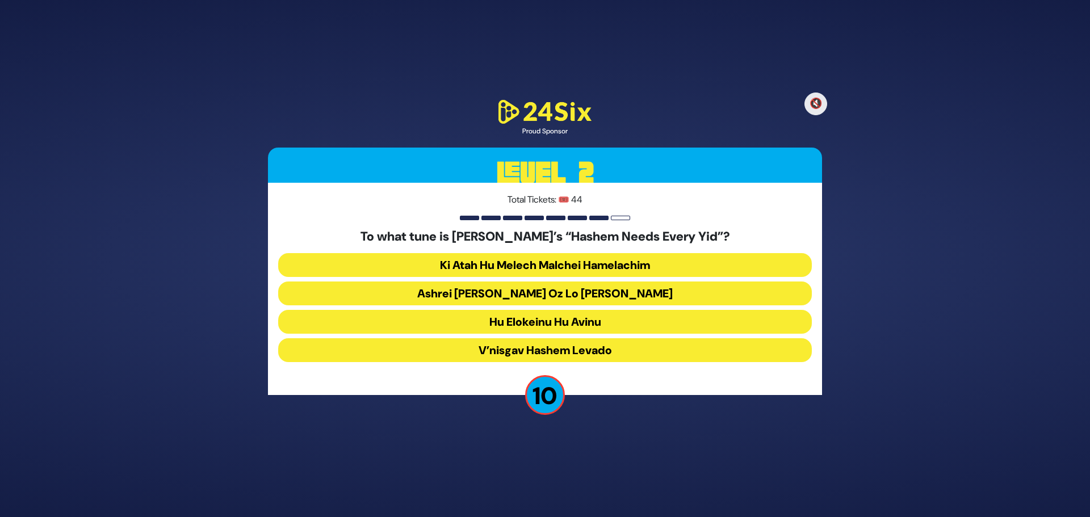
click at [541, 326] on button "Hu Elokeinu Hu Avinu" at bounding box center [544, 322] width 533 height 24
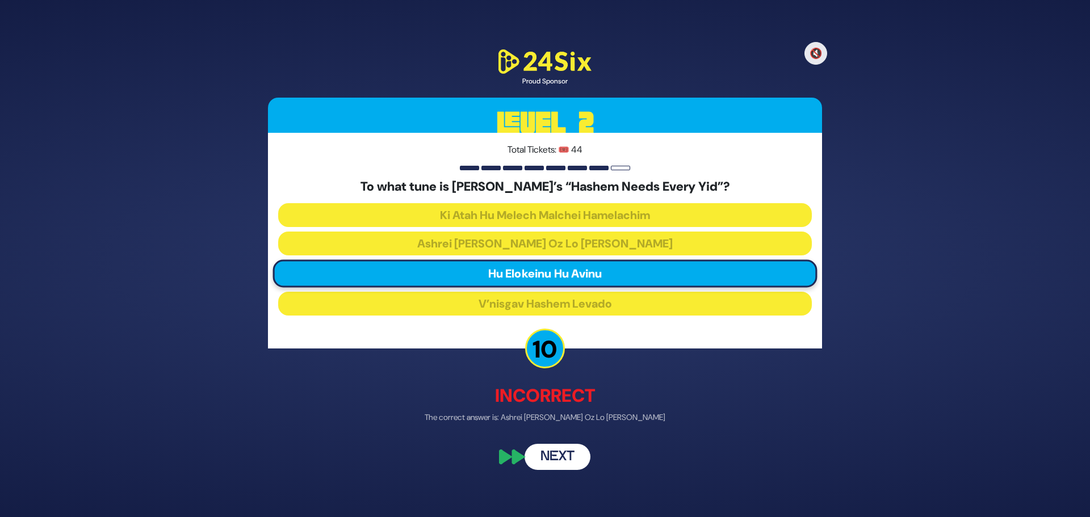
click at [554, 459] on button "Next" at bounding box center [557, 457] width 66 height 26
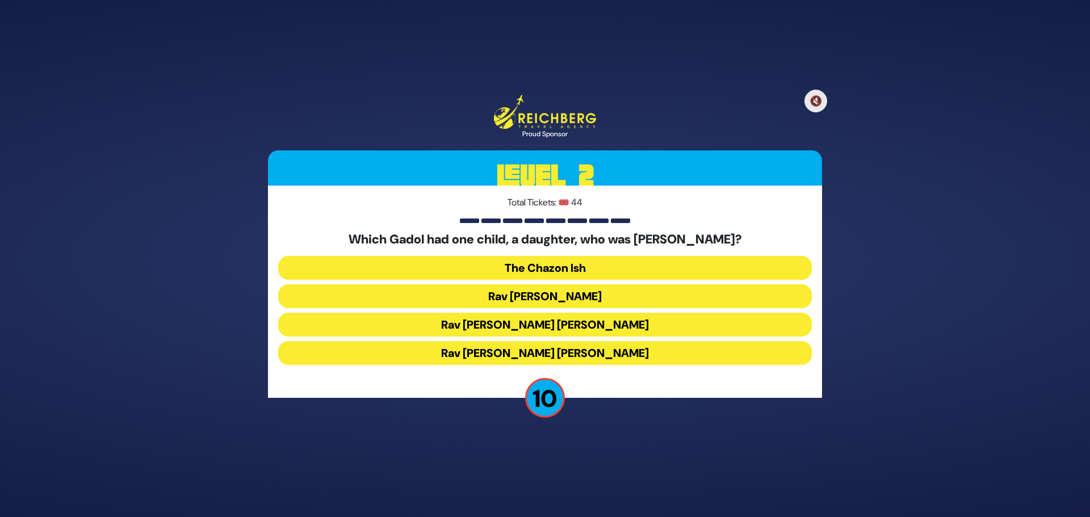
click at [571, 327] on button "Rav [PERSON_NAME] [PERSON_NAME]" at bounding box center [544, 325] width 533 height 24
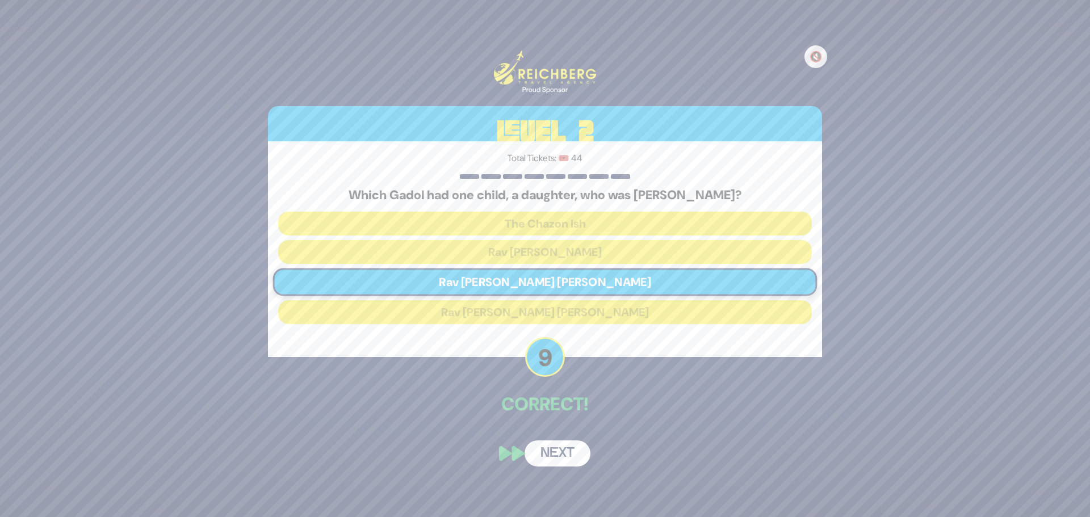
click at [553, 449] on button "Next" at bounding box center [557, 453] width 66 height 26
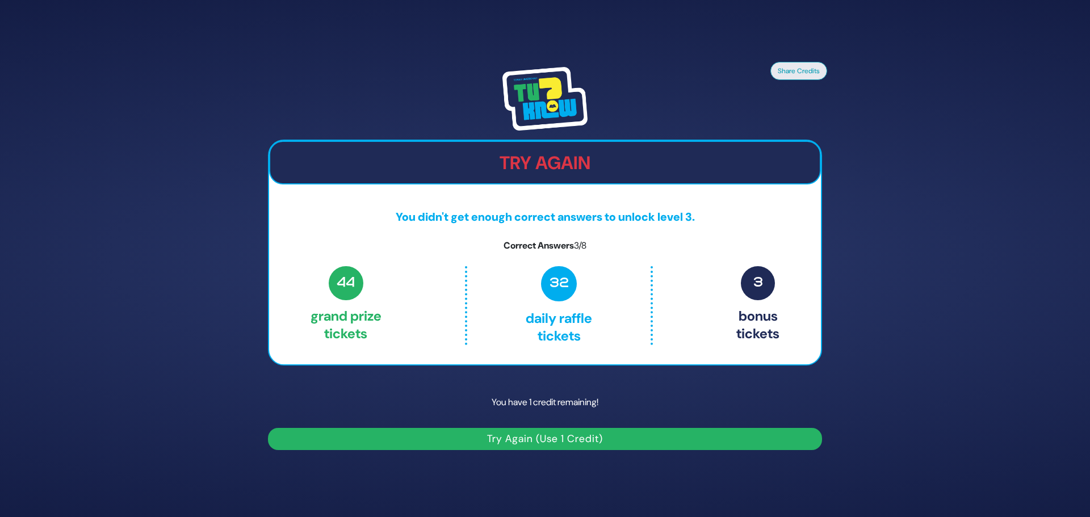
click at [549, 440] on button "Try Again (Use 1 Credit)" at bounding box center [545, 439] width 554 height 22
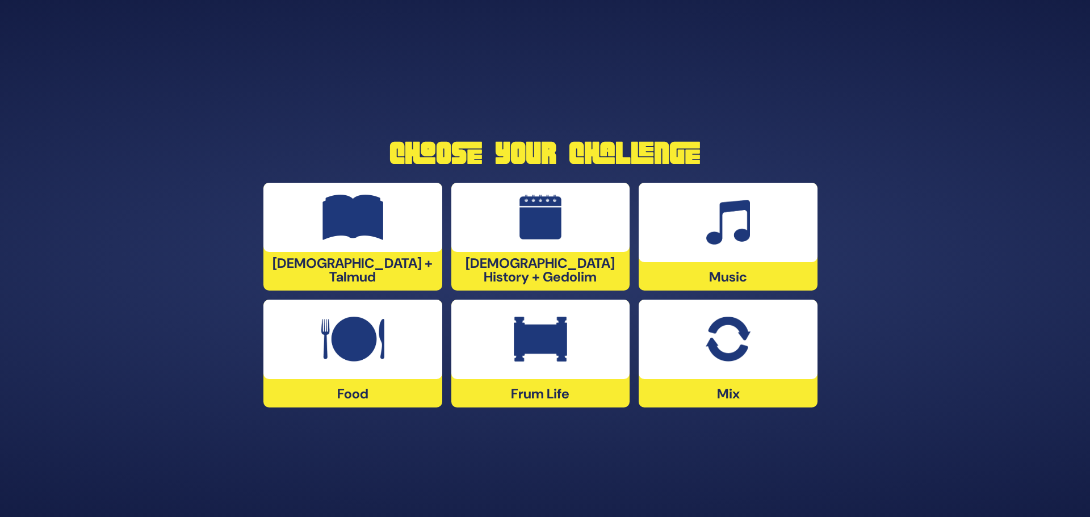
click at [726, 356] on img at bounding box center [727, 339] width 44 height 45
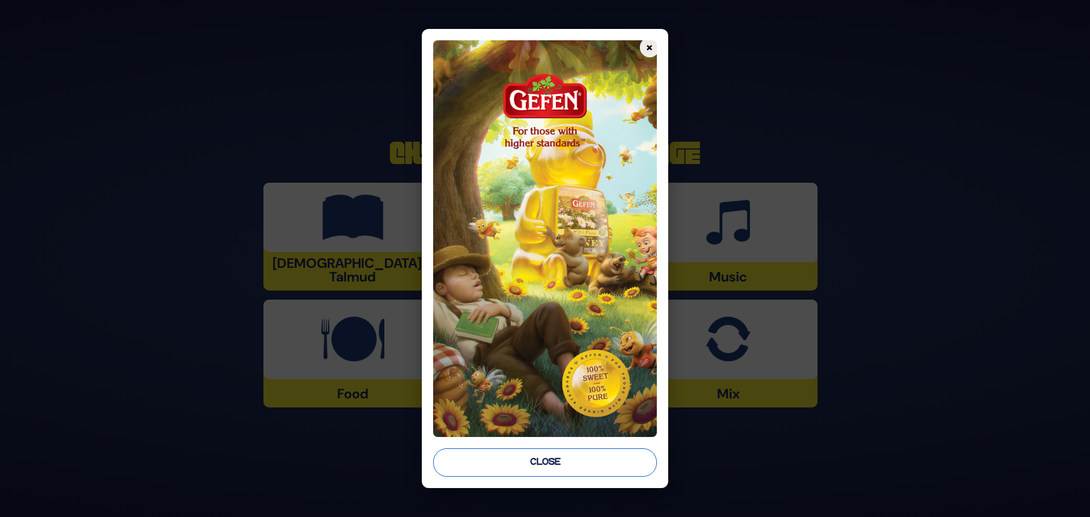
click at [580, 456] on button "Close" at bounding box center [545, 462] width 224 height 28
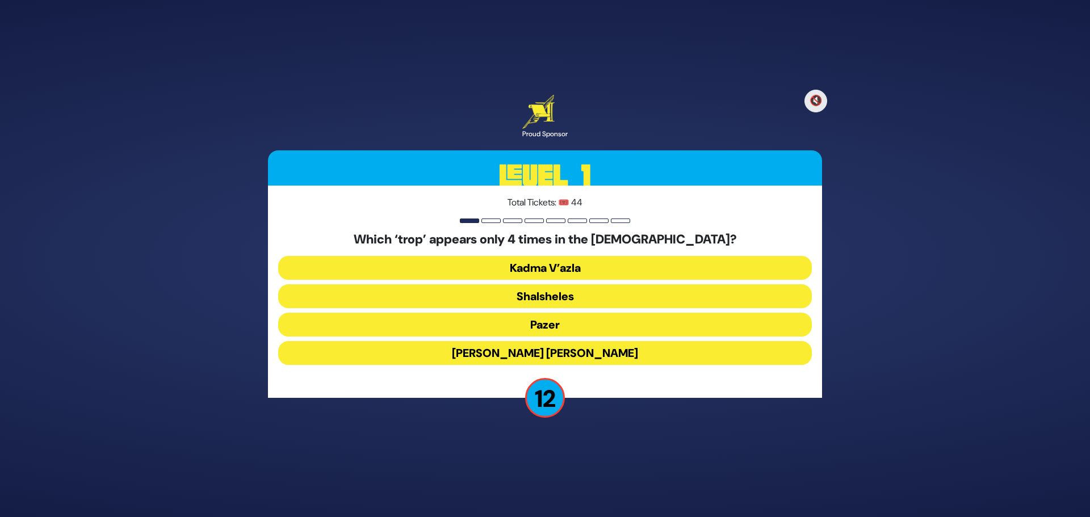
click at [561, 295] on button "Shalsheles" at bounding box center [544, 296] width 533 height 24
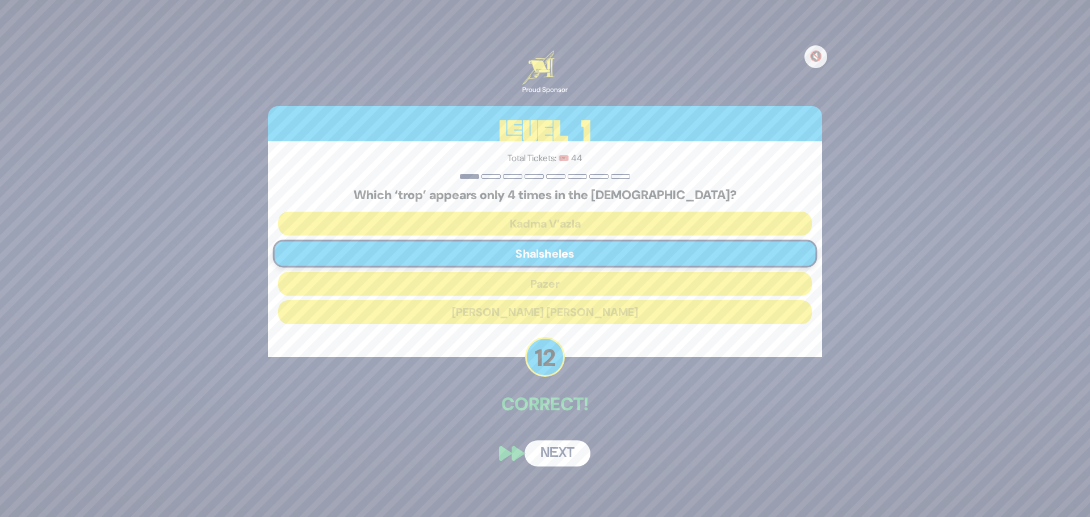
click at [562, 460] on button "Next" at bounding box center [557, 453] width 66 height 26
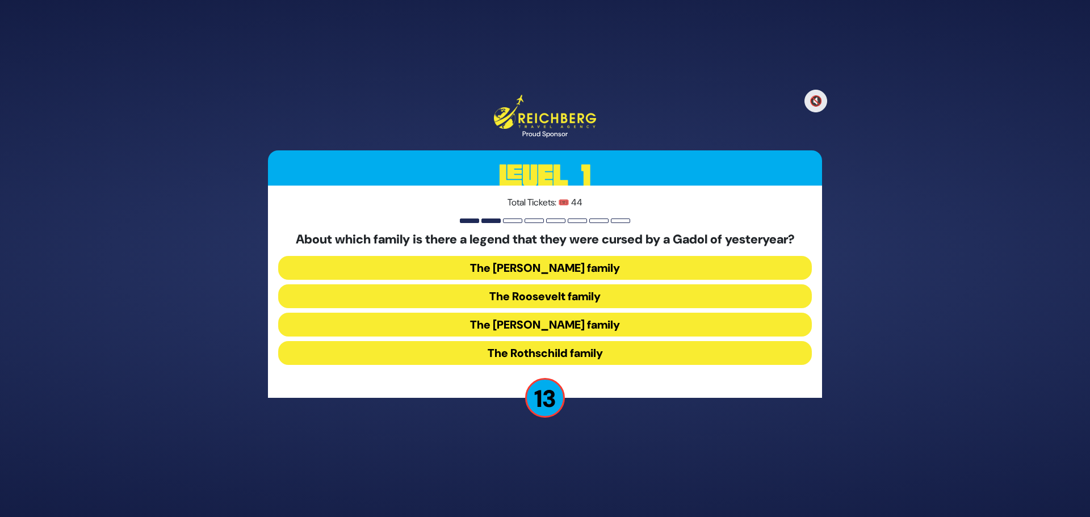
click at [559, 324] on button "The Kennedy family" at bounding box center [544, 325] width 533 height 24
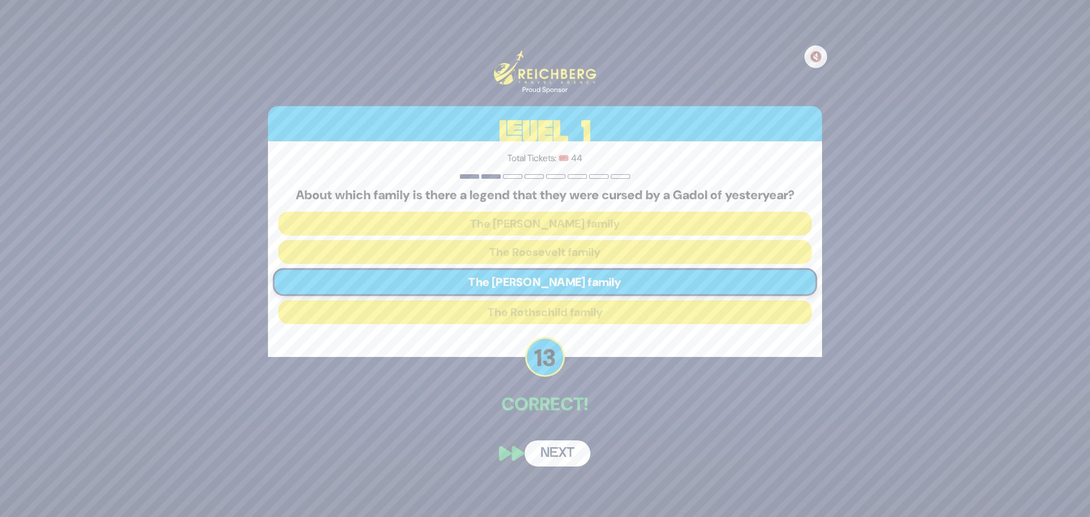
click at [571, 459] on button "Next" at bounding box center [557, 453] width 66 height 26
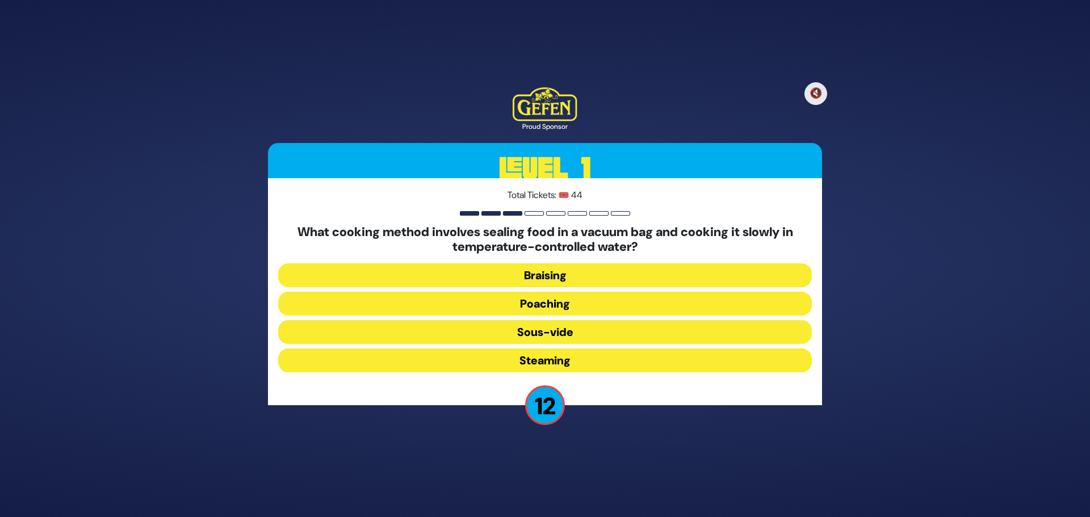
click at [555, 333] on button "Sous-vide" at bounding box center [544, 332] width 533 height 24
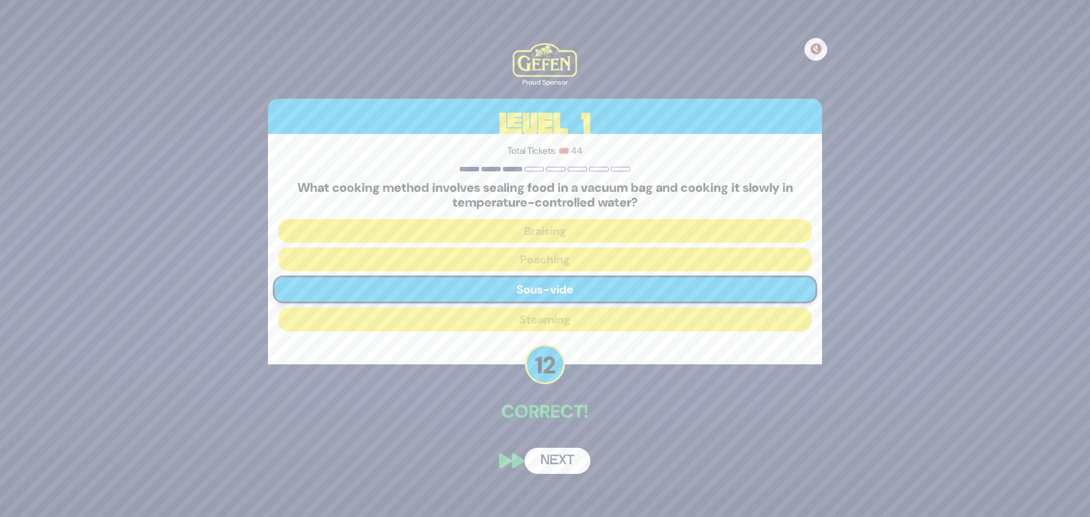
click at [562, 468] on button "Next" at bounding box center [557, 461] width 66 height 26
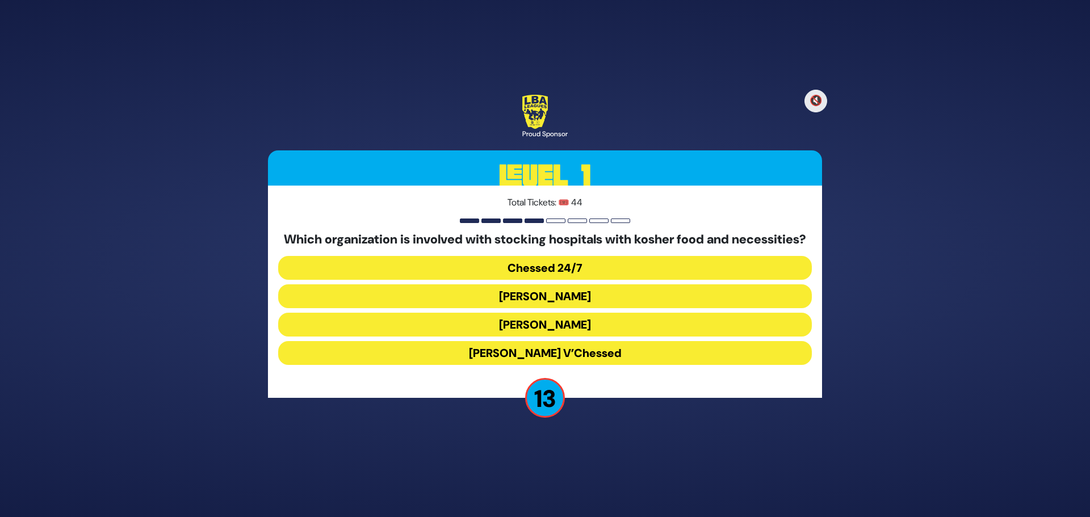
click at [558, 274] on button "Chessed 24/7" at bounding box center [544, 268] width 533 height 24
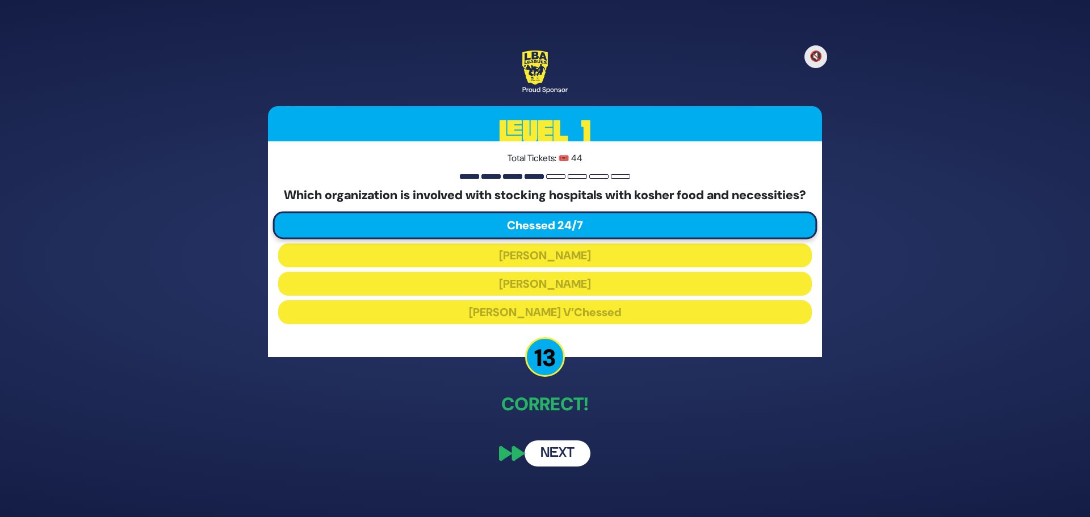
click at [567, 460] on button "Next" at bounding box center [557, 453] width 66 height 26
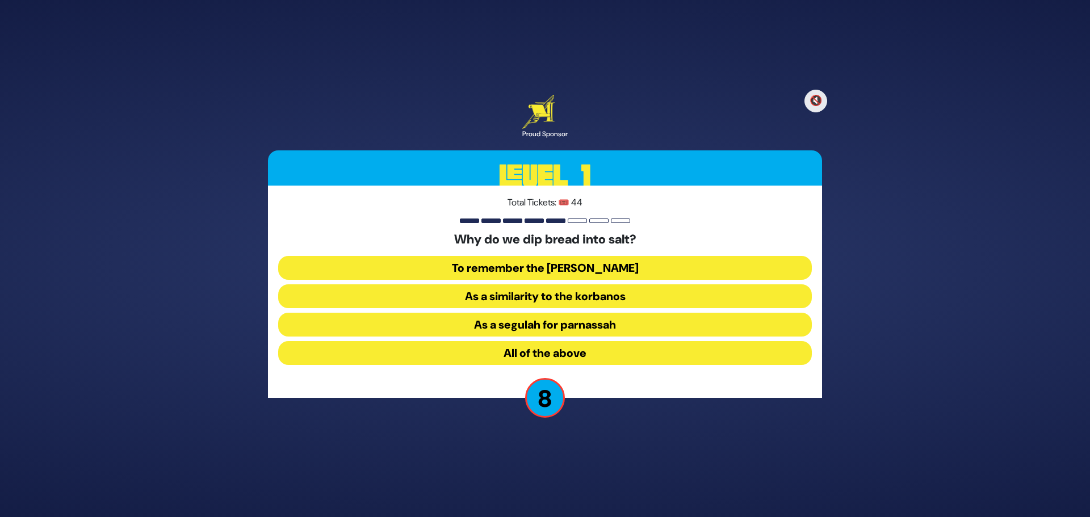
drag, startPoint x: 526, startPoint y: 356, endPoint x: 533, endPoint y: 361, distance: 9.2
click at [526, 356] on button "All of the above" at bounding box center [544, 353] width 533 height 24
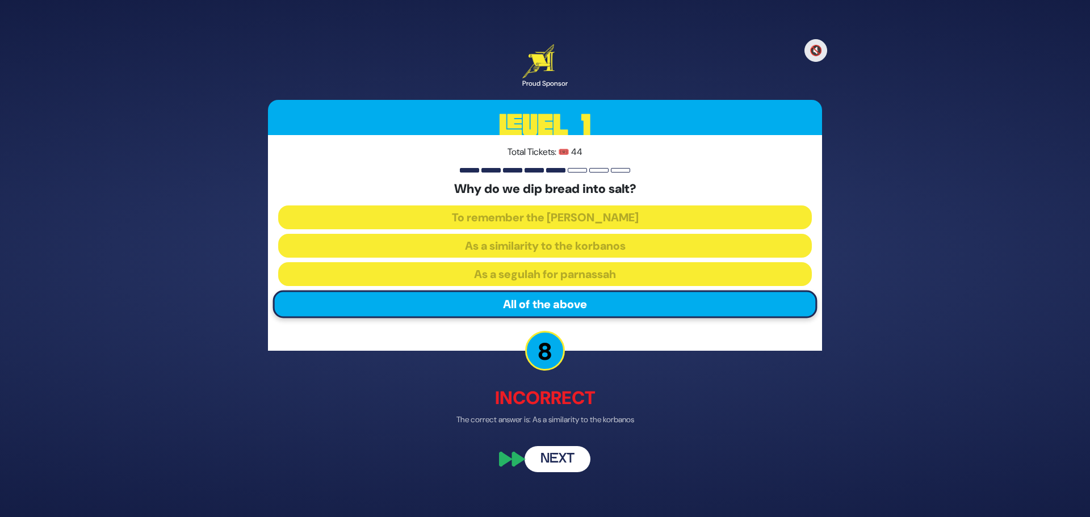
click at [556, 456] on button "Next" at bounding box center [557, 460] width 66 height 26
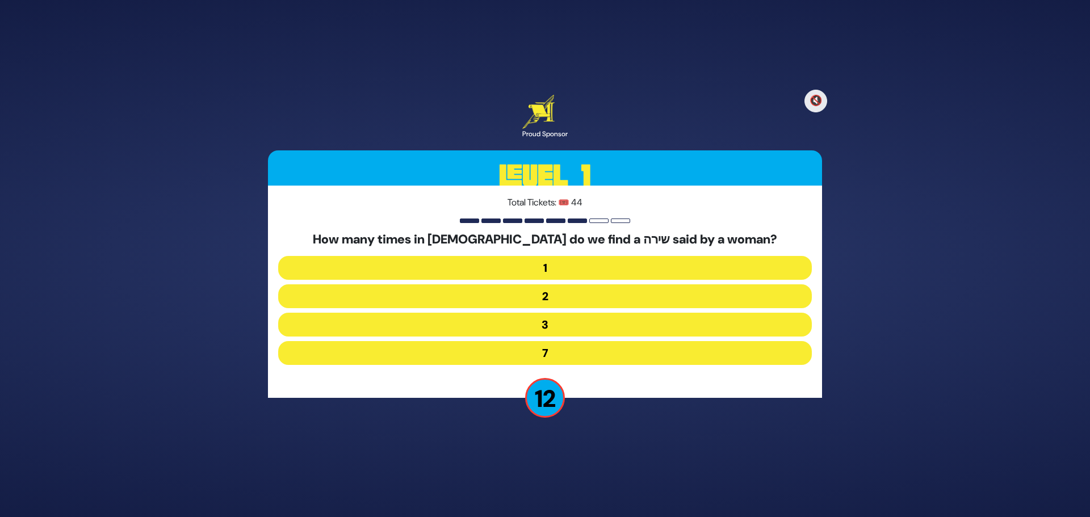
click at [561, 325] on button "3" at bounding box center [544, 325] width 533 height 24
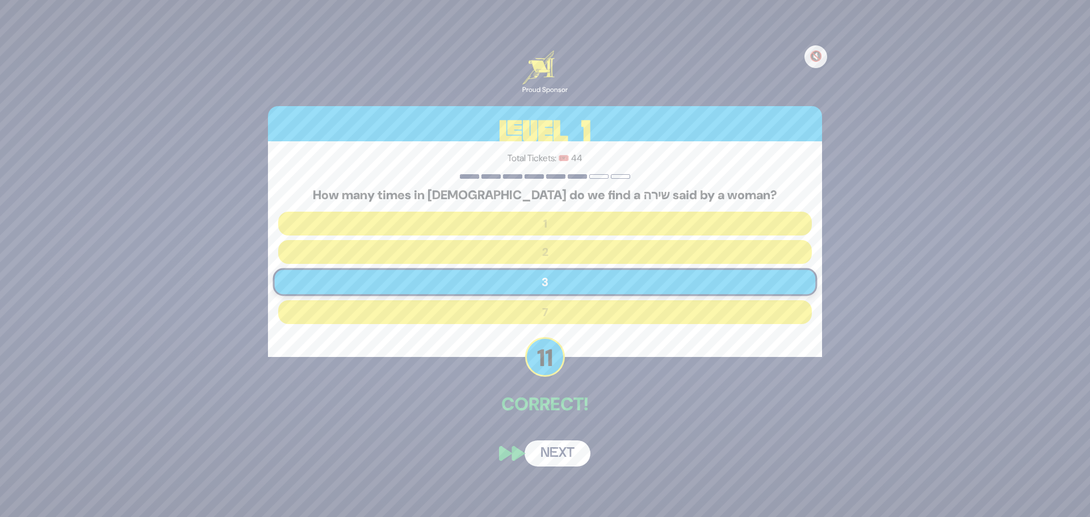
click at [565, 446] on button "Next" at bounding box center [557, 453] width 66 height 26
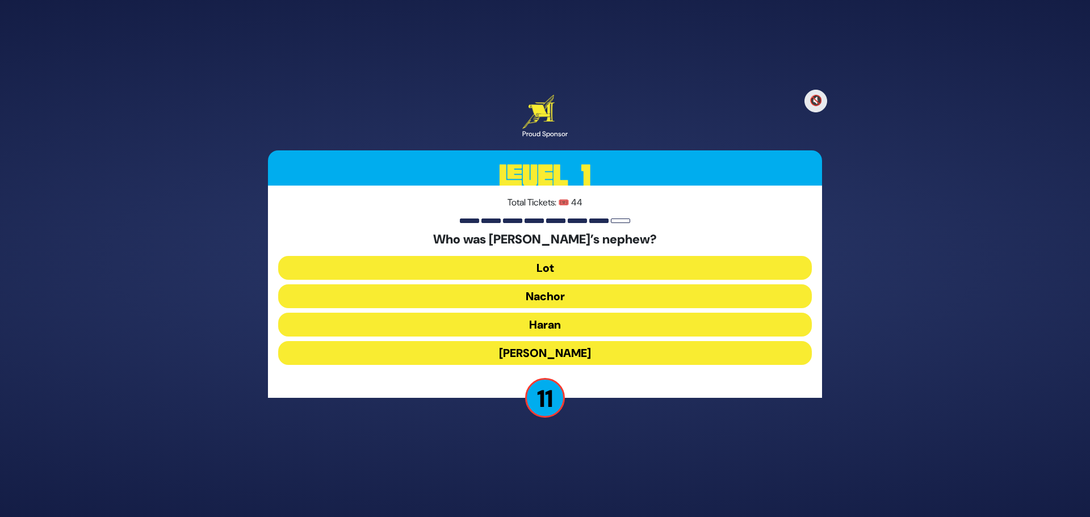
click at [562, 267] on button "Lot" at bounding box center [544, 268] width 533 height 24
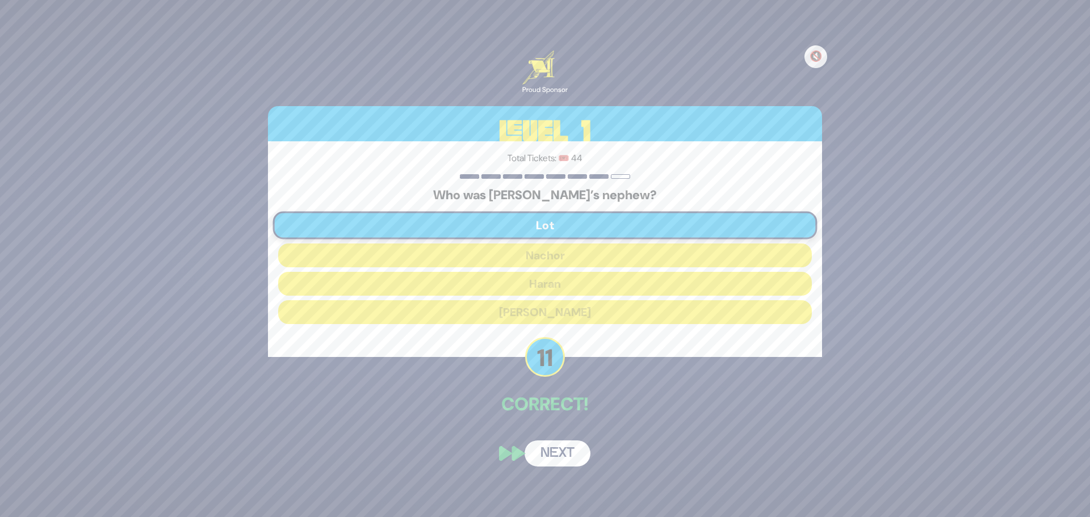
click at [562, 449] on button "Next" at bounding box center [557, 453] width 66 height 26
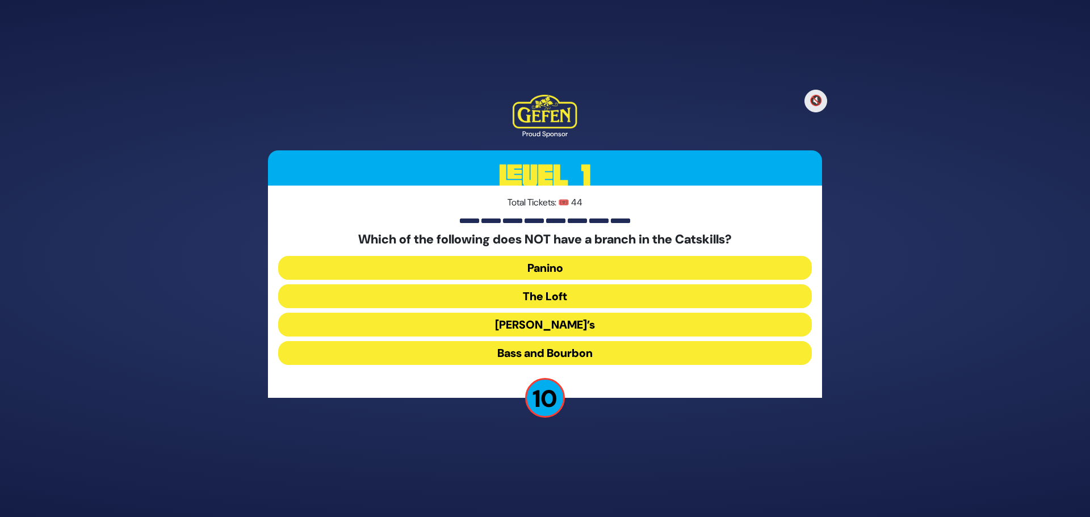
click at [542, 356] on button "Bass and Bourbon" at bounding box center [544, 353] width 533 height 24
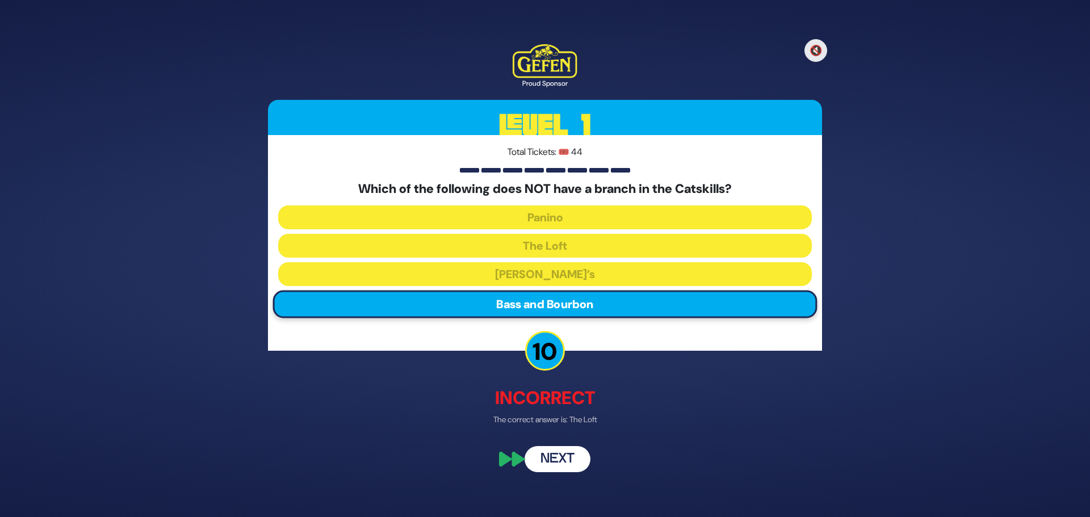
click at [576, 464] on button "Next" at bounding box center [557, 460] width 66 height 26
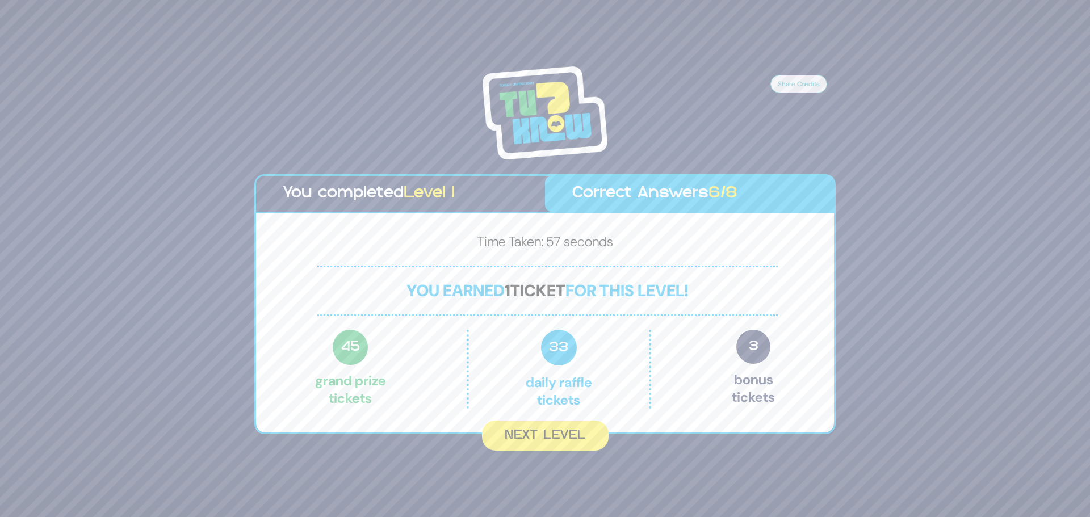
click at [552, 441] on button "Next Level" at bounding box center [545, 436] width 127 height 30
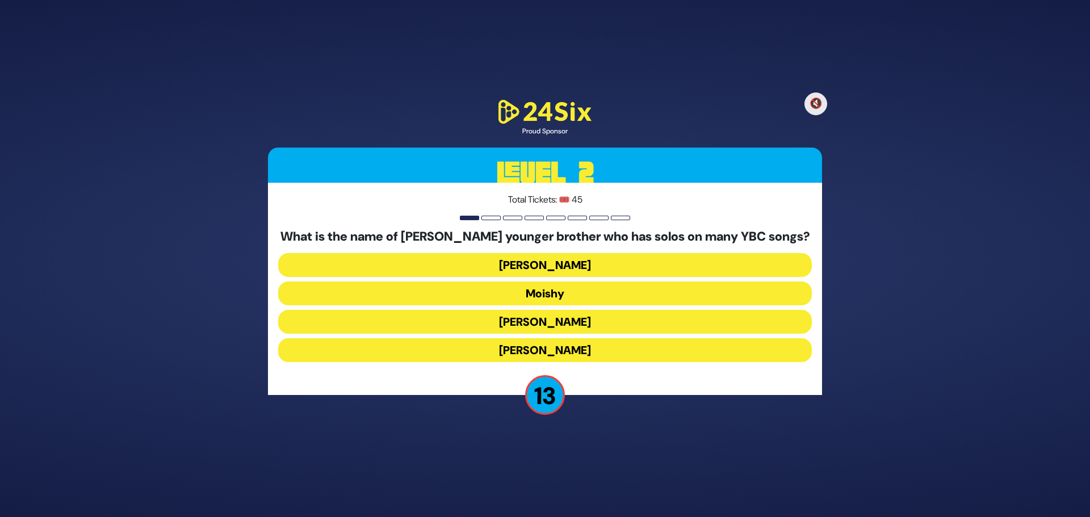
click at [563, 355] on button "Yaakov Mordechai" at bounding box center [544, 350] width 533 height 24
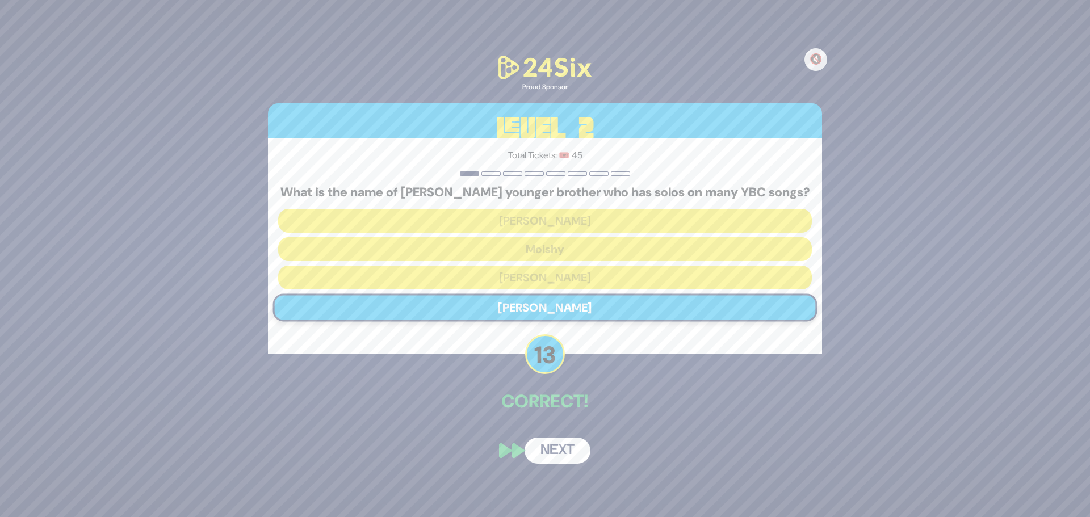
click at [571, 457] on button "Next" at bounding box center [557, 451] width 66 height 26
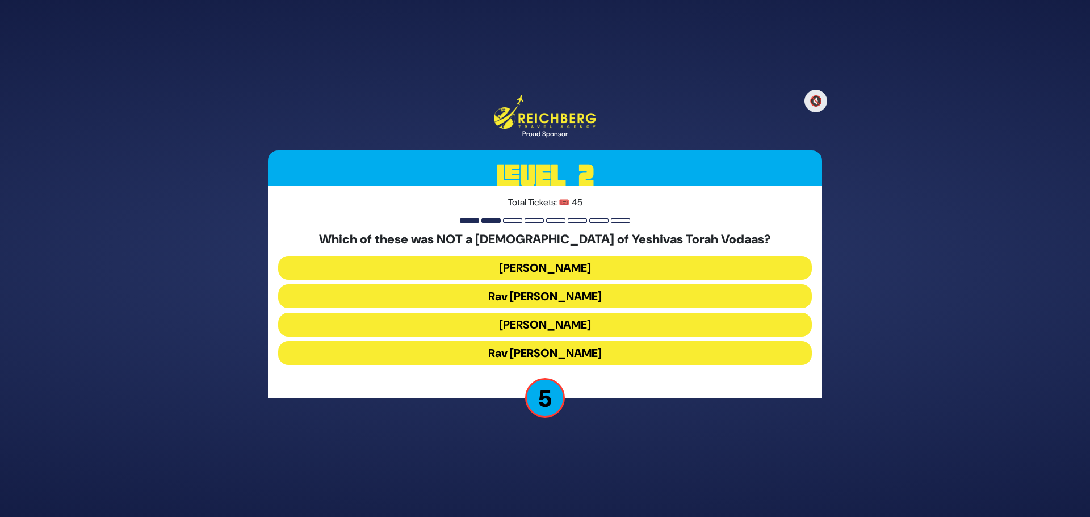
click at [556, 296] on button "Rav Gedalya Schorr" at bounding box center [544, 296] width 533 height 24
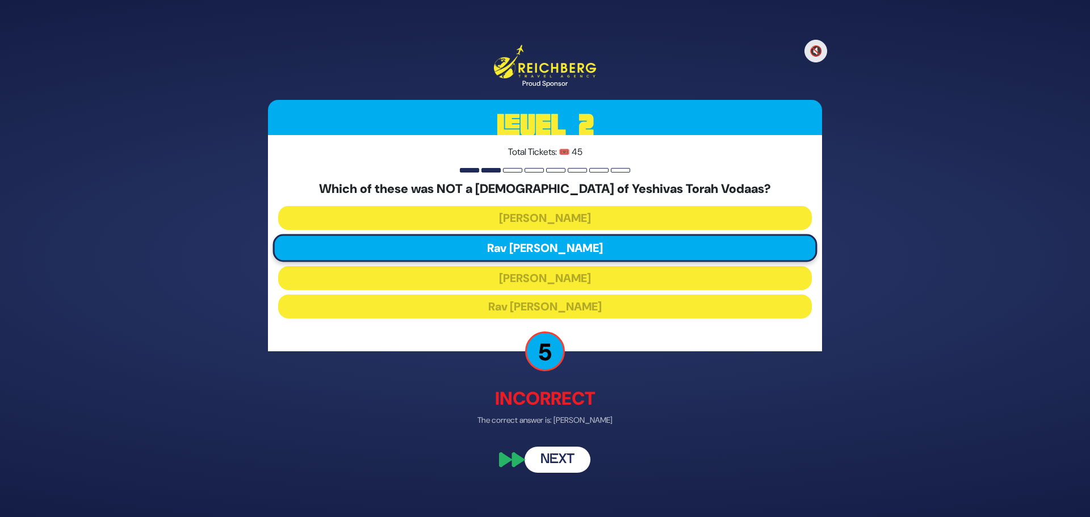
click at [559, 463] on button "Next" at bounding box center [557, 459] width 66 height 26
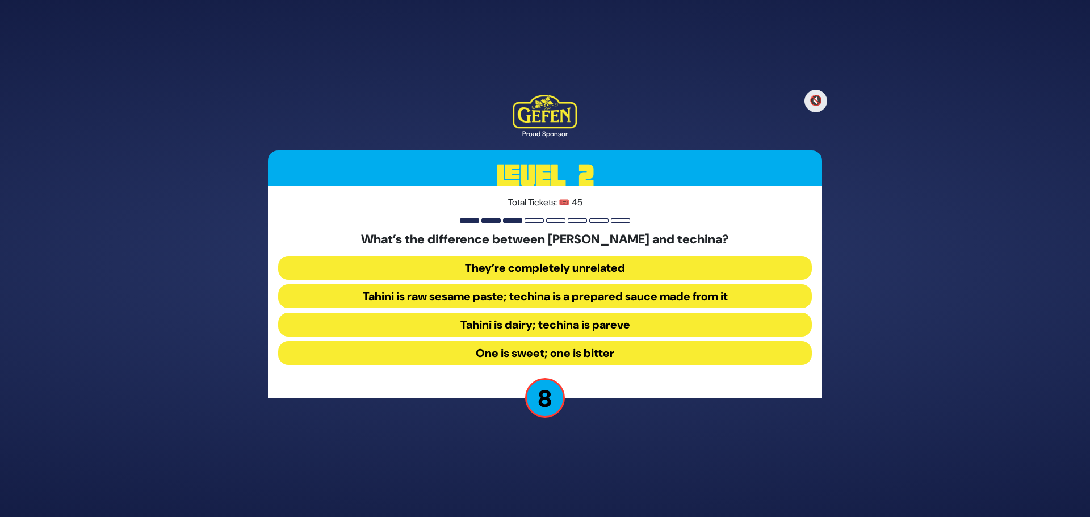
click at [564, 294] on button "Tahini is raw sesame paste; techina is a prepared sauce made from it" at bounding box center [544, 296] width 533 height 24
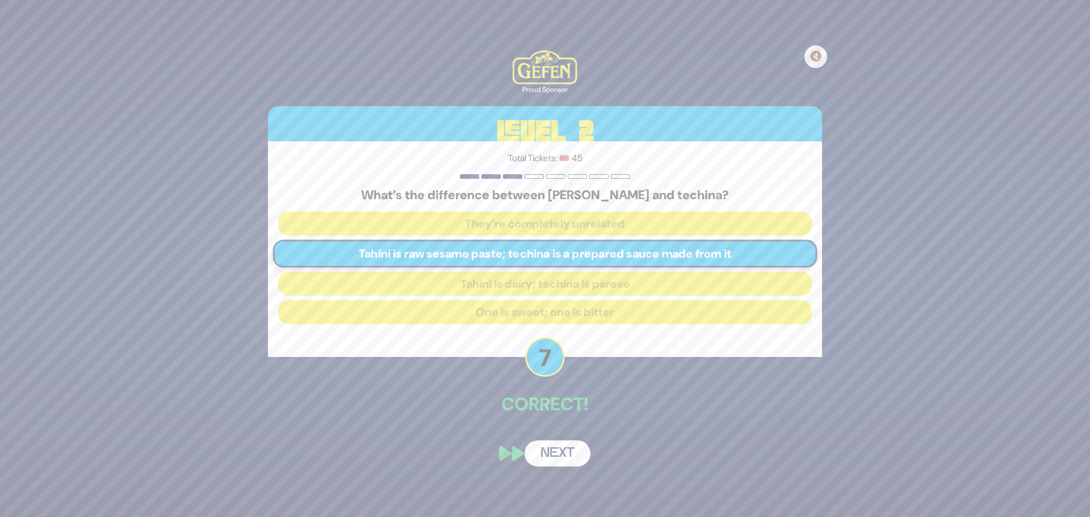
click at [582, 452] on button "Next" at bounding box center [557, 453] width 66 height 26
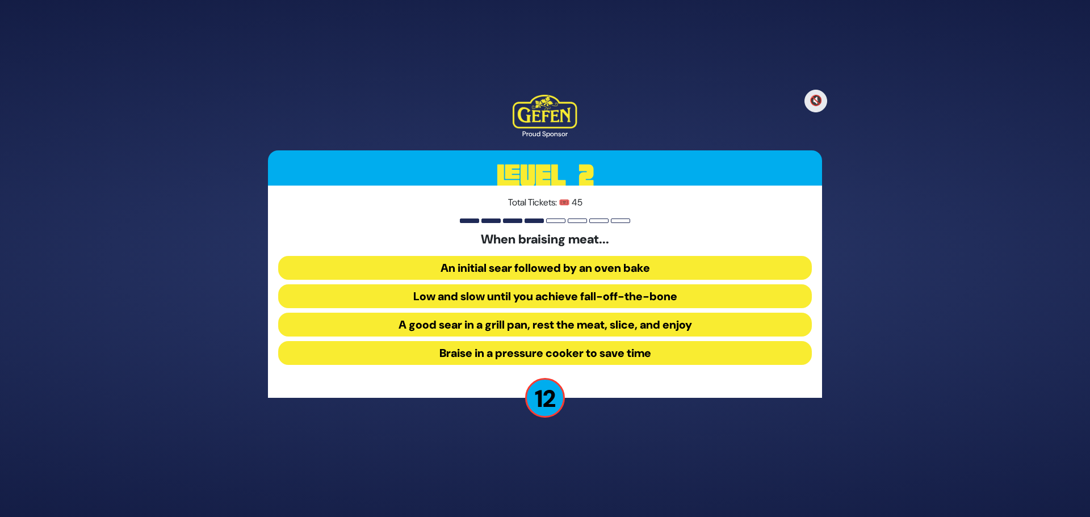
click at [562, 296] on button "Low and slow until you achieve fall-off-the-bone" at bounding box center [544, 296] width 533 height 24
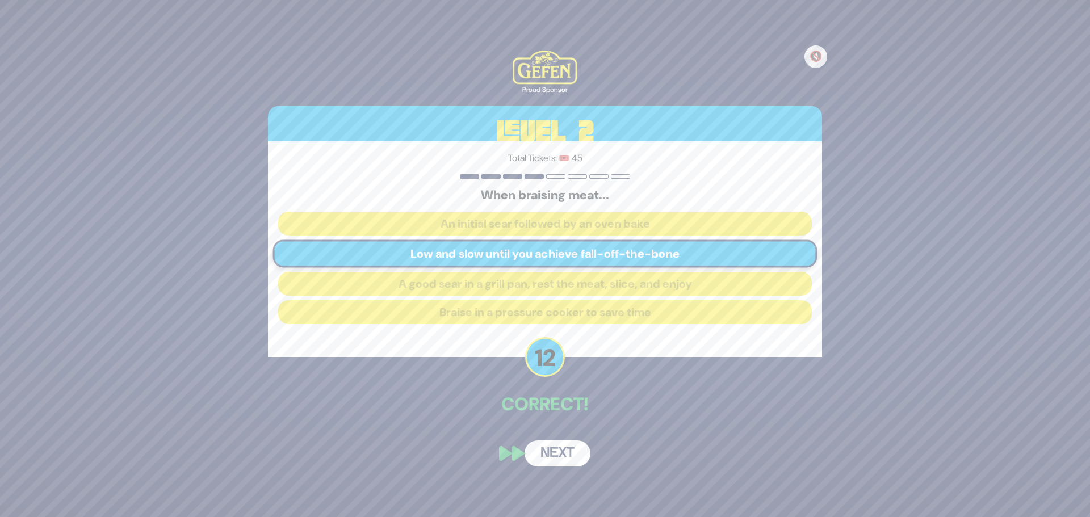
click at [572, 449] on button "Next" at bounding box center [557, 453] width 66 height 26
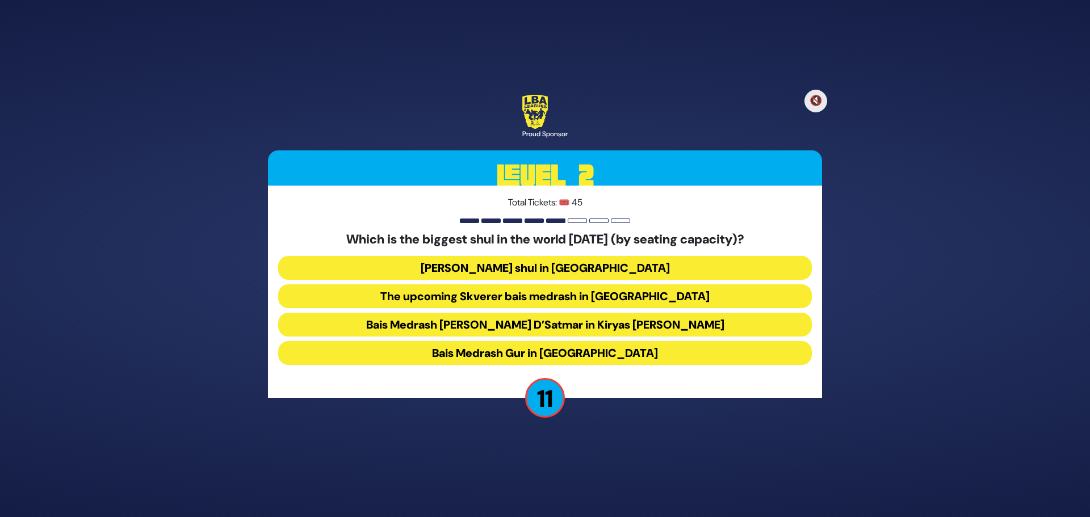
click at [526, 351] on button "Bais Medrash Gur in Yerushalayim" at bounding box center [544, 353] width 533 height 24
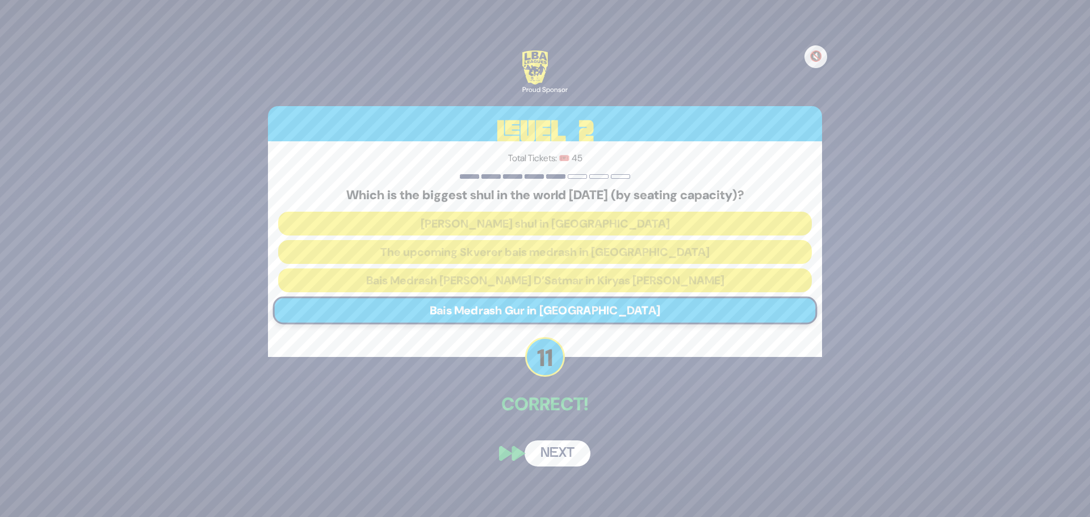
click at [574, 451] on button "Next" at bounding box center [557, 453] width 66 height 26
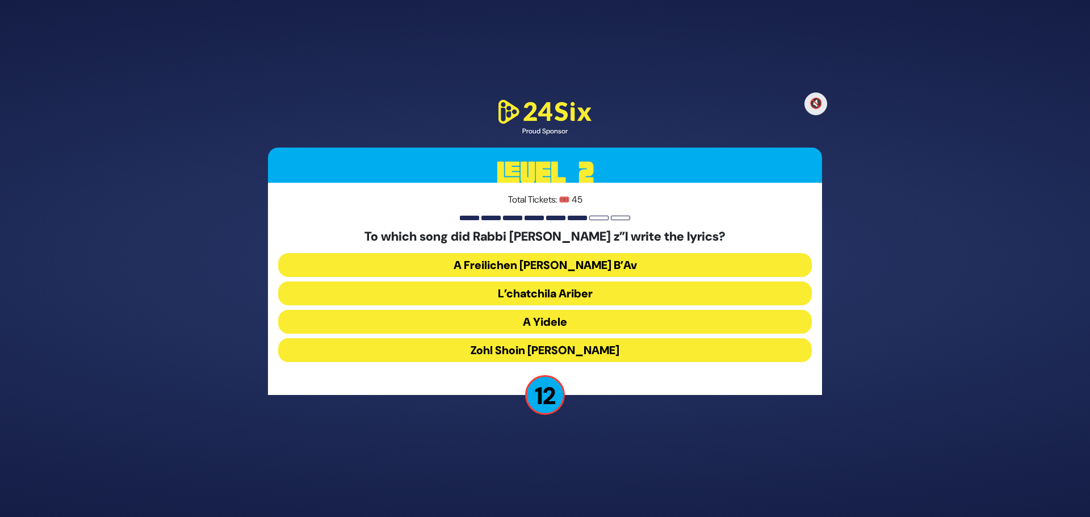
click at [560, 319] on button "A Yidele" at bounding box center [544, 322] width 533 height 24
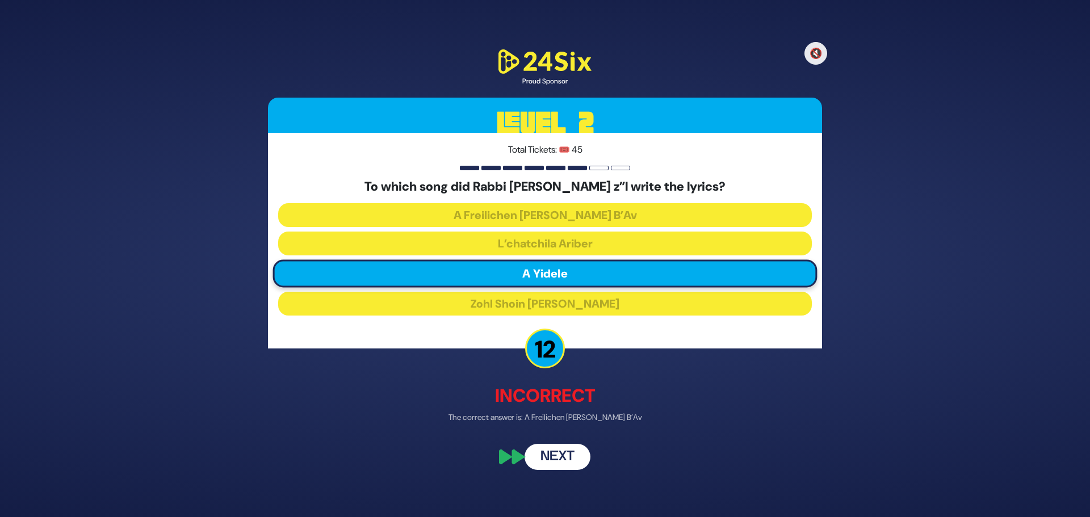
click at [560, 454] on button "Next" at bounding box center [557, 457] width 66 height 26
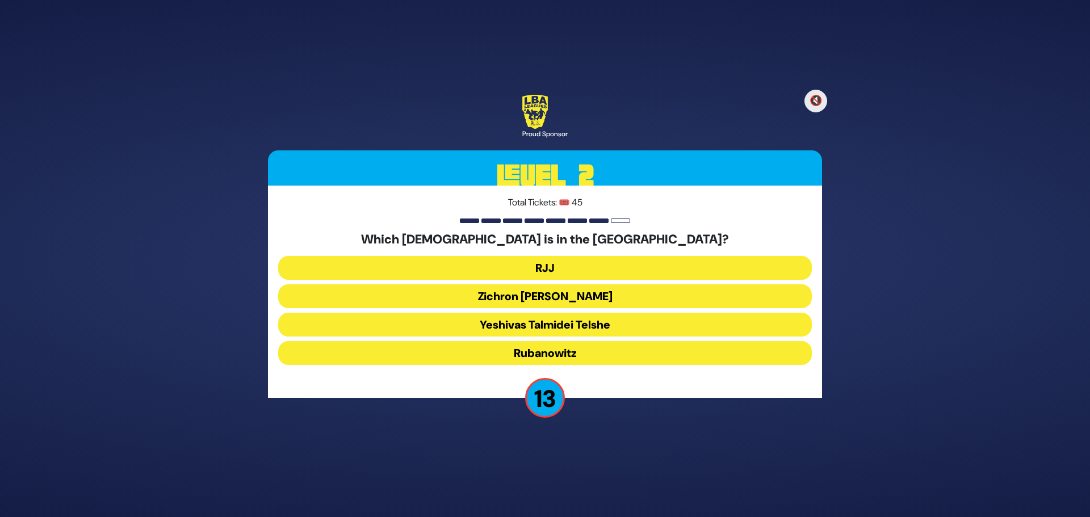
click at [507, 322] on button "Yeshivas Talmidei Telshe" at bounding box center [544, 325] width 533 height 24
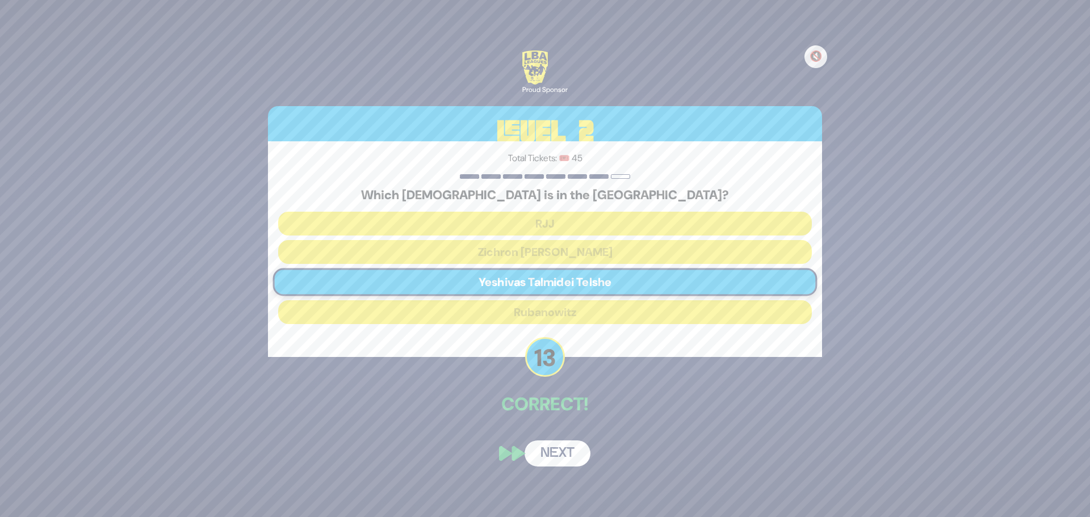
click at [561, 457] on button "Next" at bounding box center [557, 453] width 66 height 26
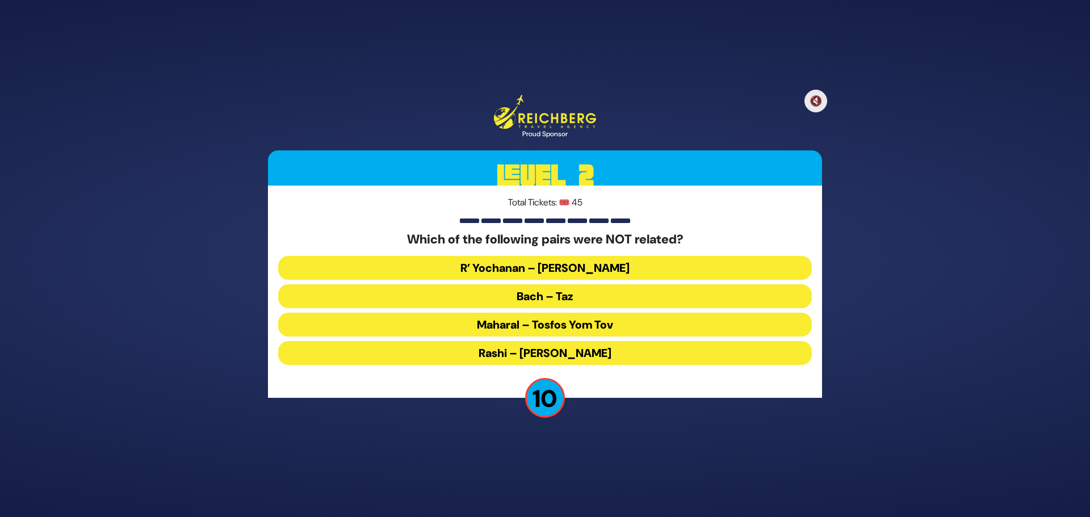
click at [535, 322] on button "Maharal – Tosfos Yom Tov" at bounding box center [544, 325] width 533 height 24
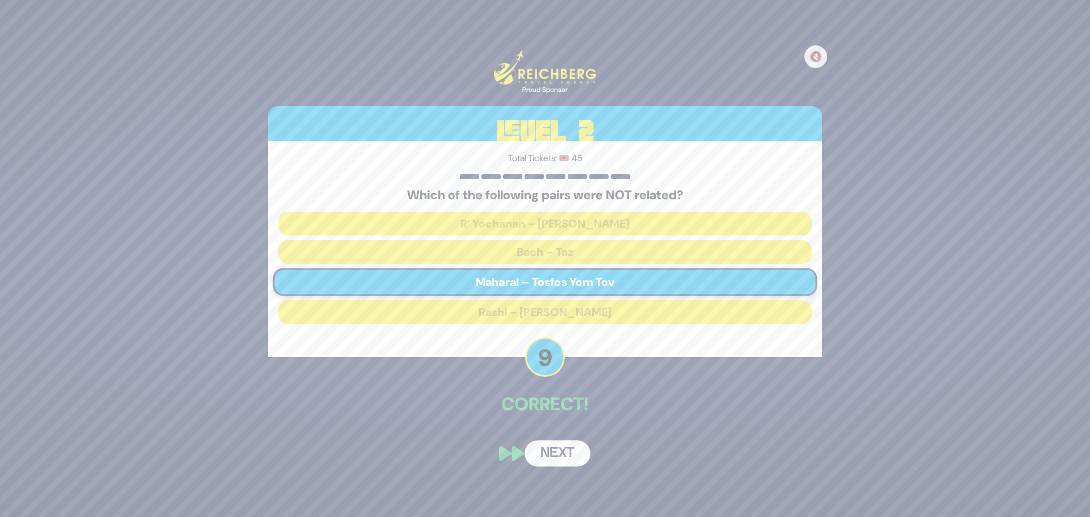
click at [546, 454] on button "Next" at bounding box center [557, 453] width 66 height 26
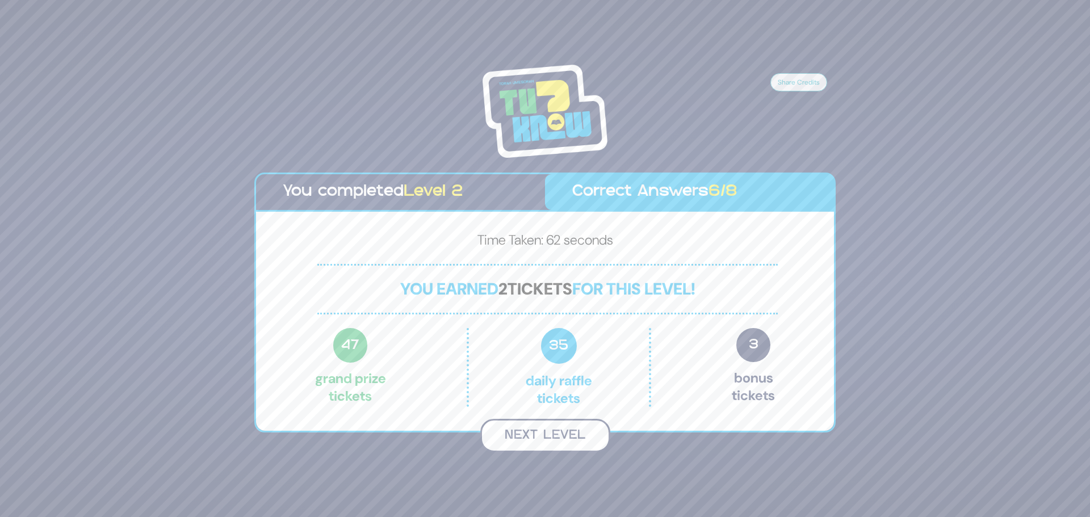
click at [545, 436] on button "Next Level" at bounding box center [545, 435] width 130 height 33
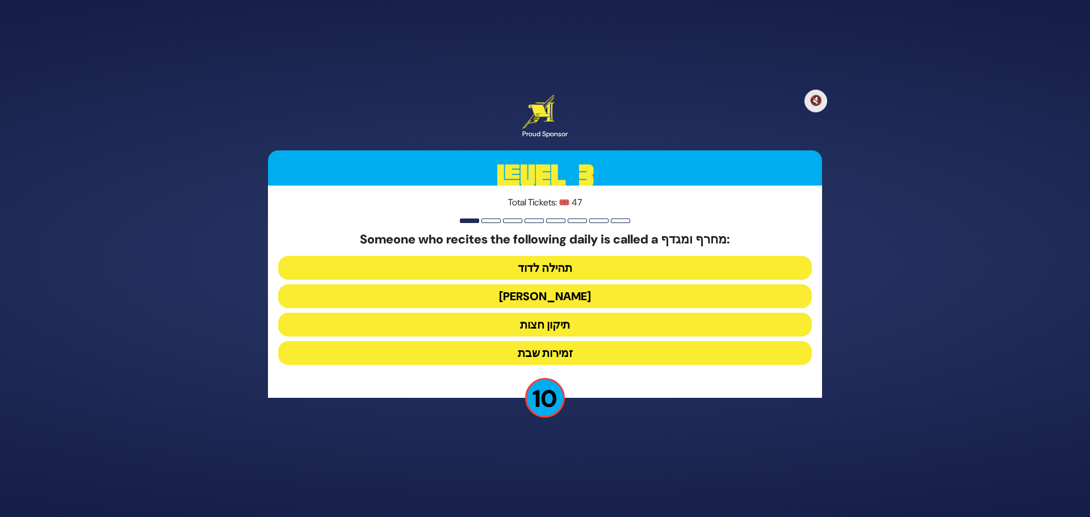
click at [571, 299] on button "הלל הגדול" at bounding box center [544, 296] width 533 height 24
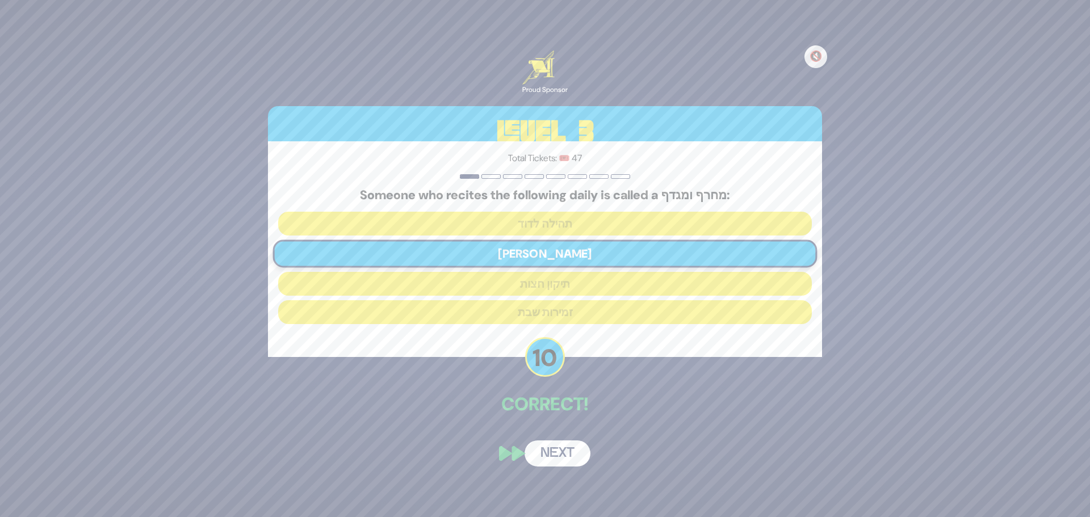
click at [564, 451] on button "Next" at bounding box center [557, 453] width 66 height 26
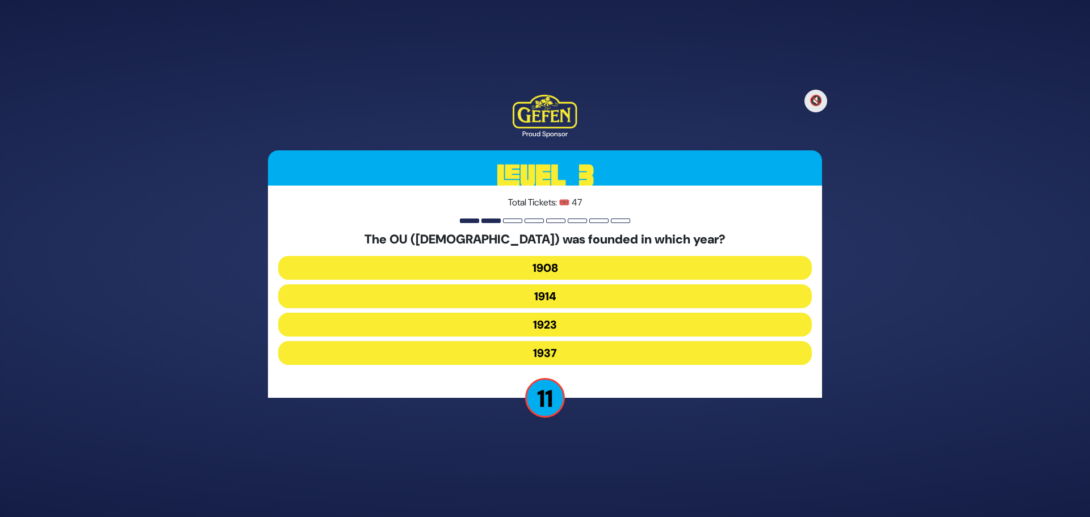
click at [560, 326] on button "1923" at bounding box center [544, 325] width 533 height 24
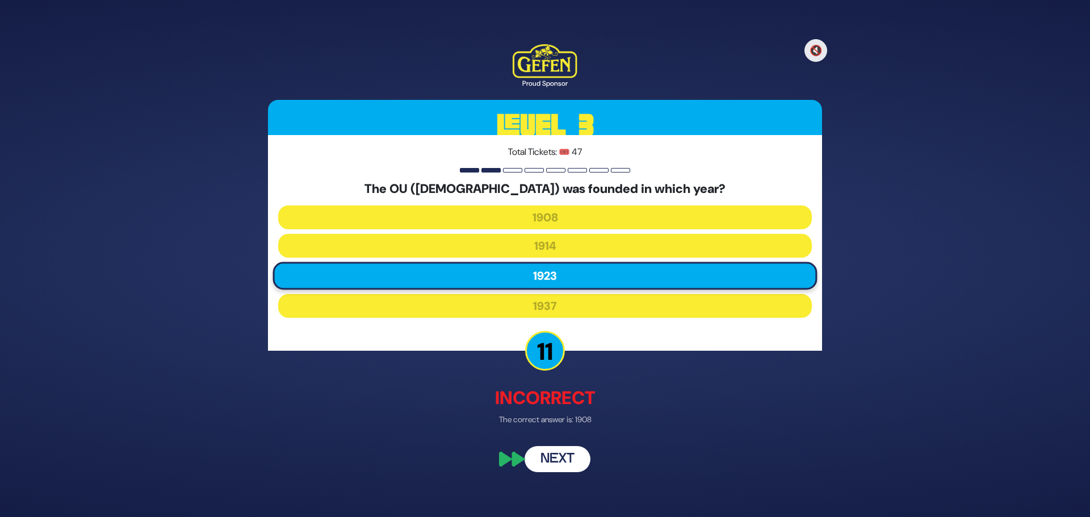
click at [561, 455] on button "Next" at bounding box center [557, 460] width 66 height 26
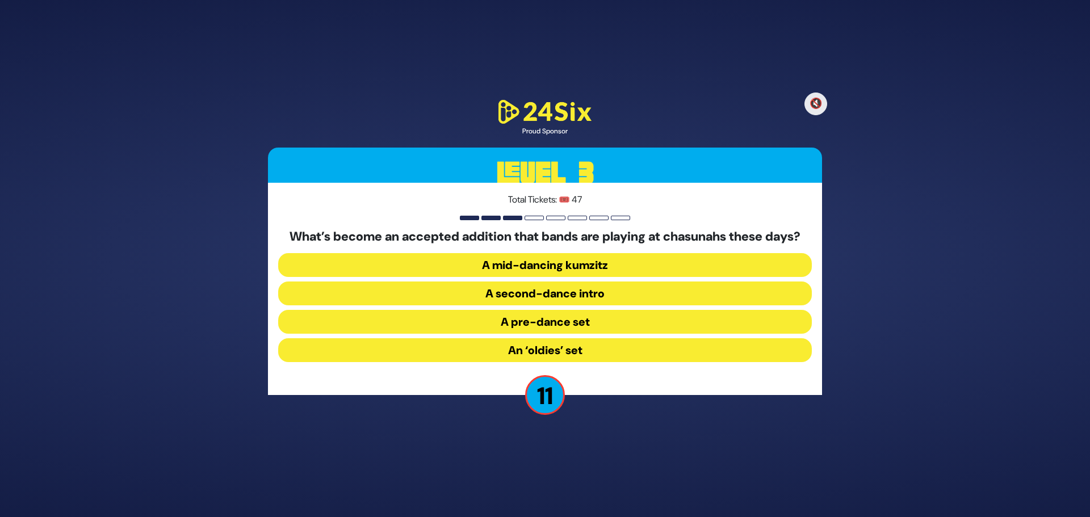
click at [505, 360] on button "An ‘oldies’ set" at bounding box center [544, 350] width 533 height 24
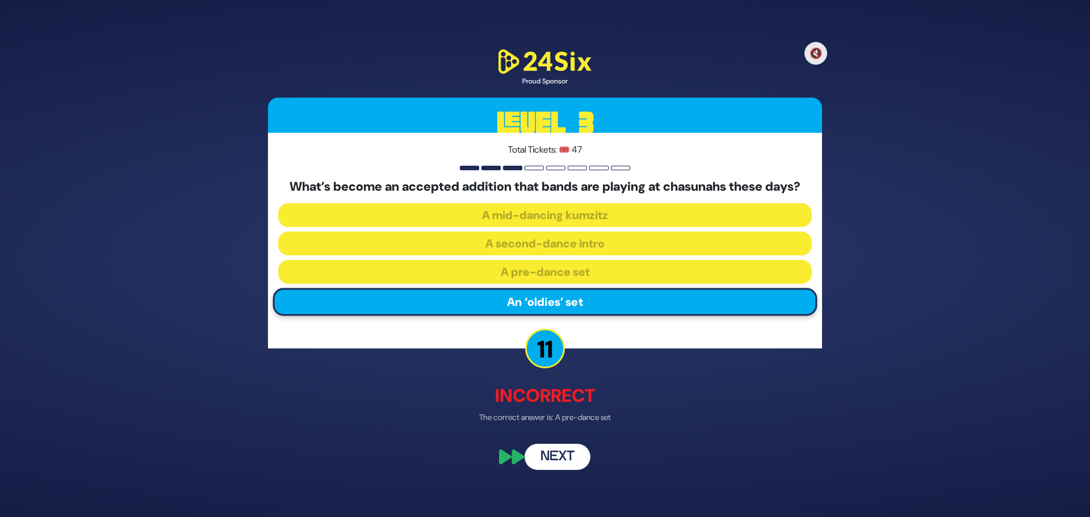
click at [562, 461] on button "Next" at bounding box center [557, 457] width 66 height 26
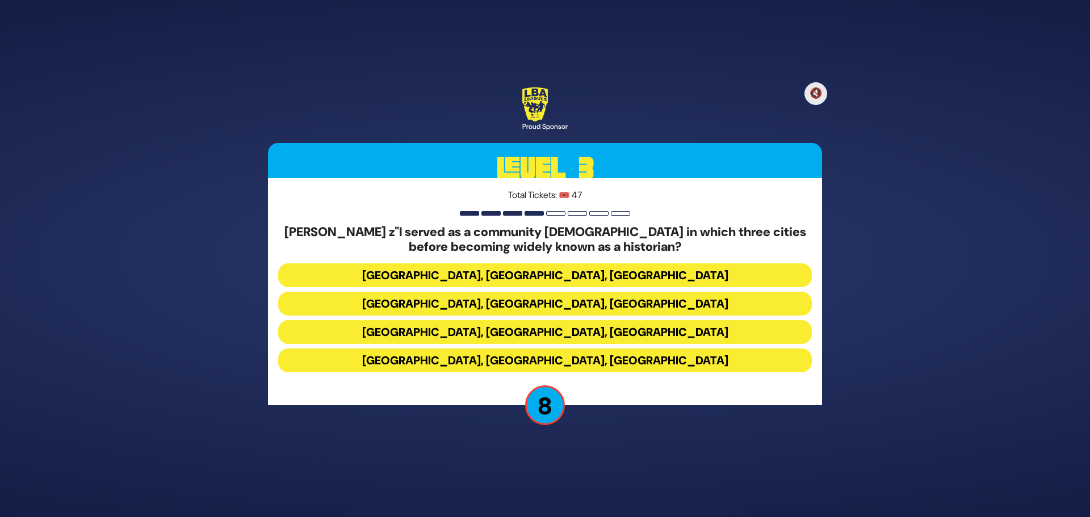
click at [625, 277] on button "Miami, Chicago, Monsey" at bounding box center [544, 275] width 533 height 24
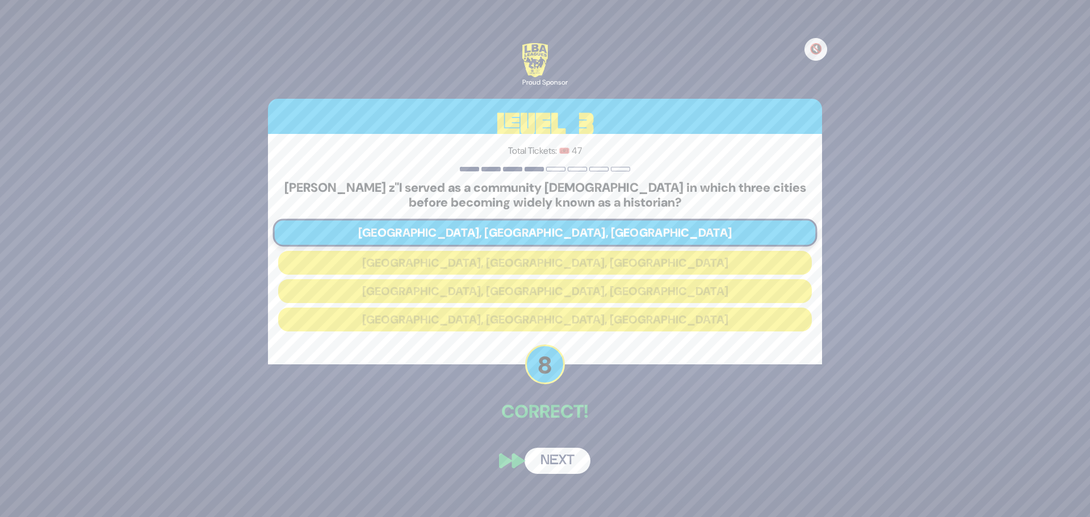
click at [561, 459] on button "Next" at bounding box center [557, 461] width 66 height 26
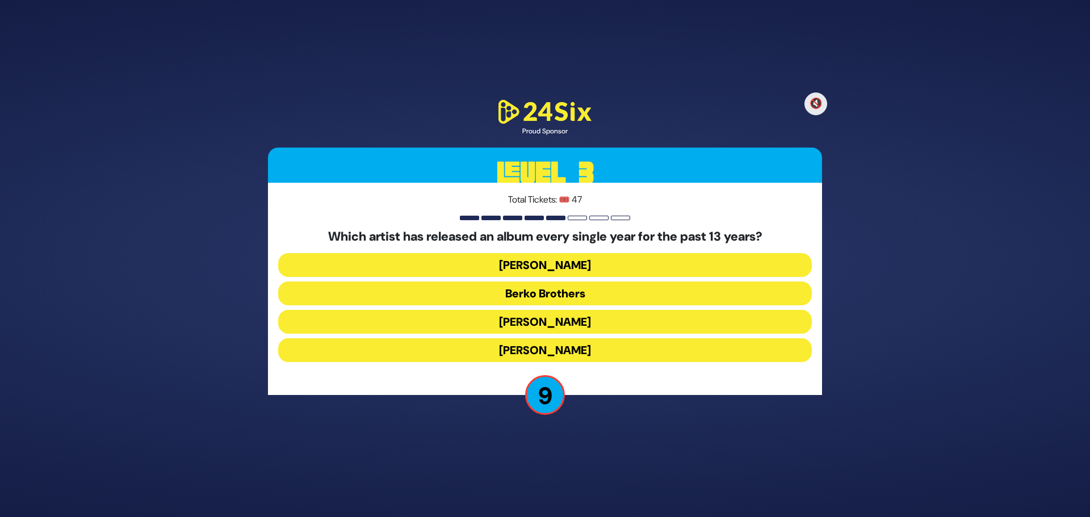
click at [577, 268] on button "[PERSON_NAME]" at bounding box center [544, 265] width 533 height 24
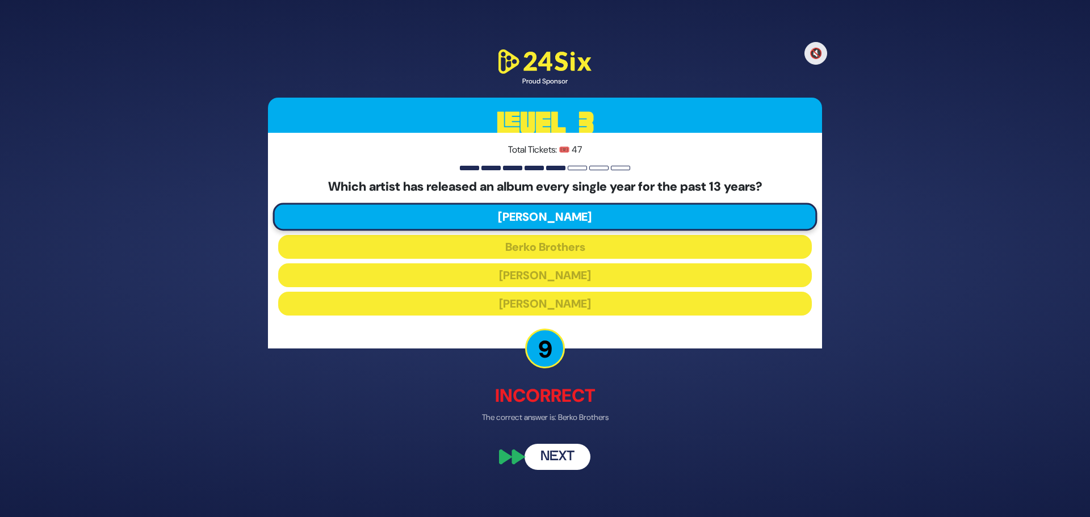
click at [560, 455] on button "Next" at bounding box center [557, 457] width 66 height 26
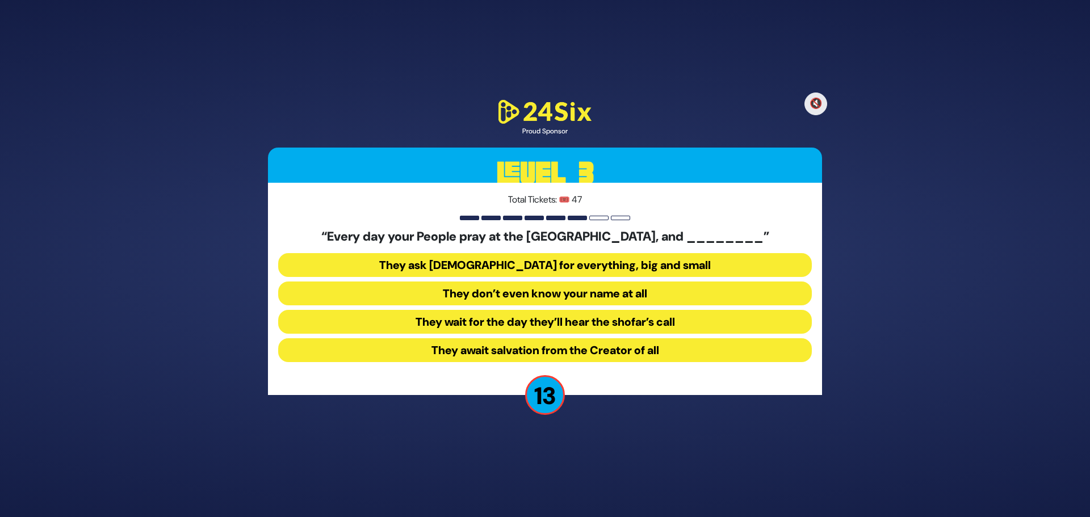
click at [609, 271] on button "They ask Hashem for everything, big and small" at bounding box center [544, 265] width 533 height 24
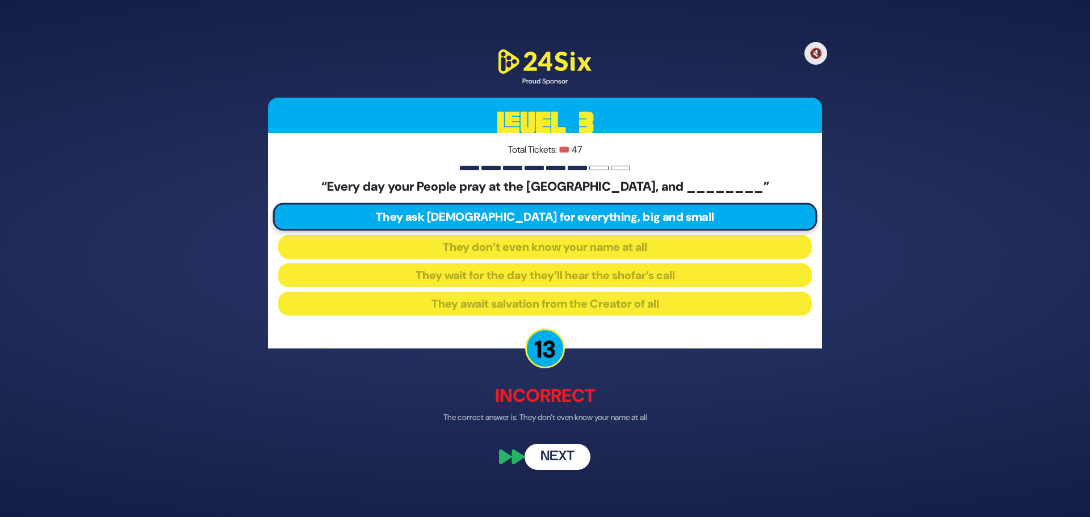
click at [540, 466] on button "Next" at bounding box center [557, 457] width 66 height 26
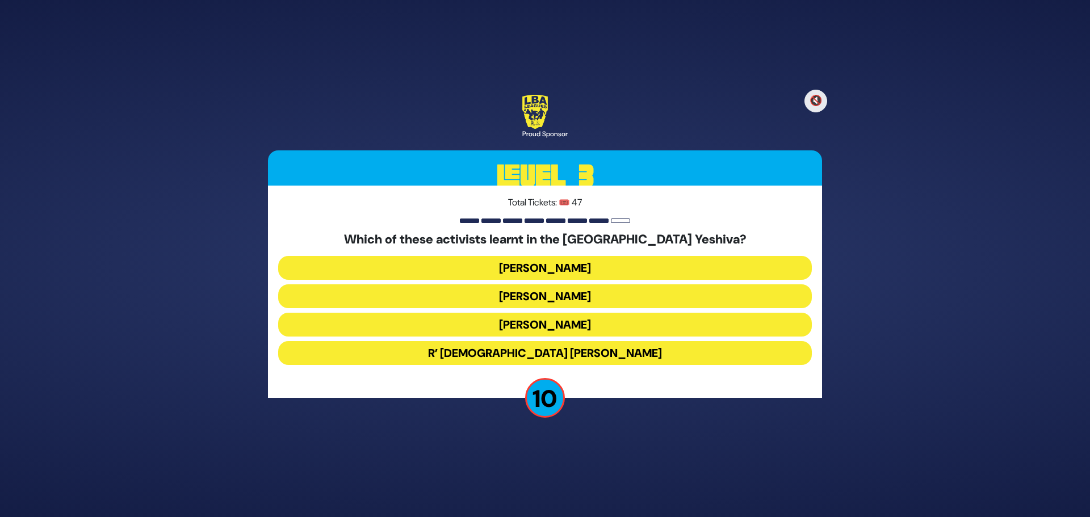
drag, startPoint x: 562, startPoint y: 323, endPoint x: 570, endPoint y: 330, distance: 10.5
click at [562, 323] on button "Moshe David Niederman" at bounding box center [544, 325] width 533 height 24
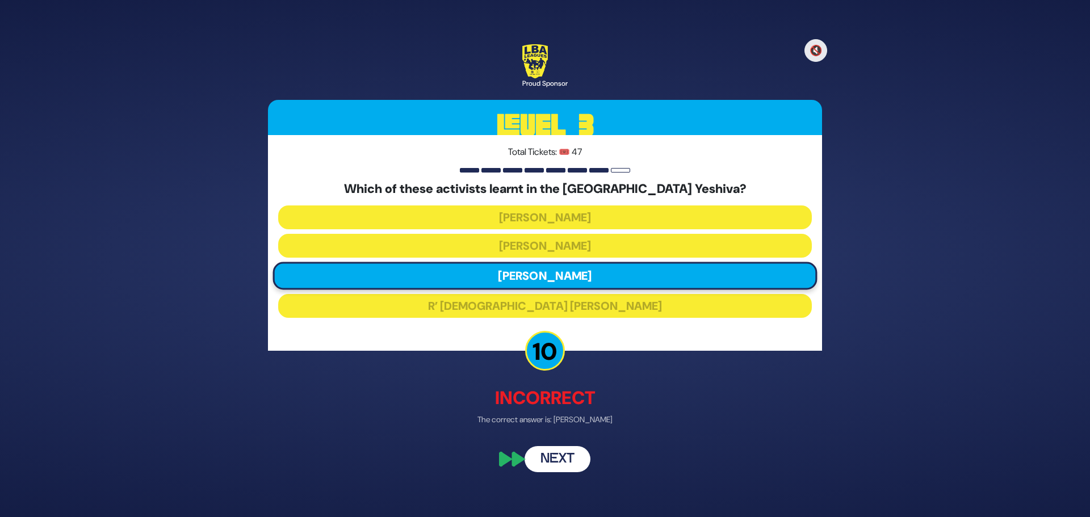
click at [553, 450] on button "Next" at bounding box center [557, 460] width 66 height 26
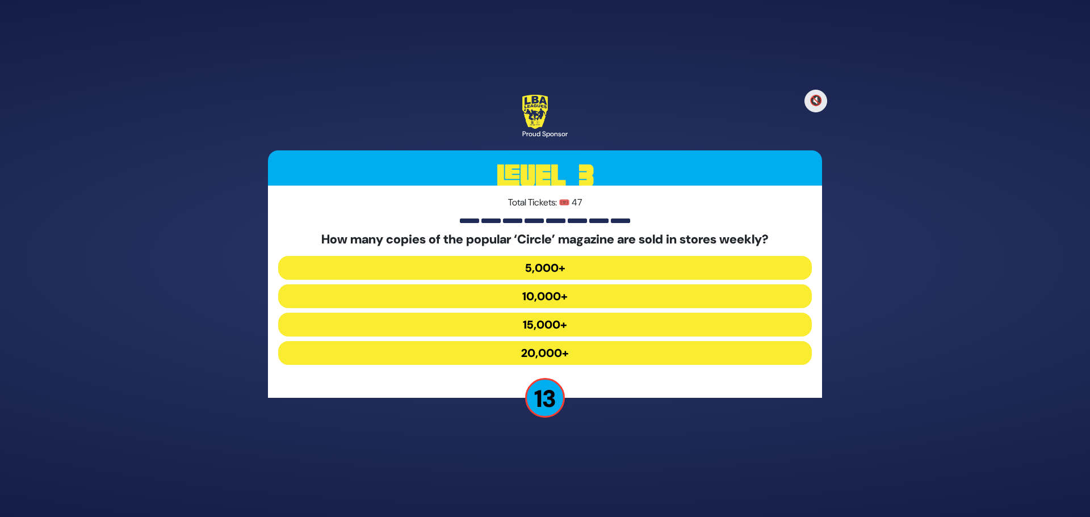
drag, startPoint x: 559, startPoint y: 329, endPoint x: 568, endPoint y: 346, distance: 19.3
click at [558, 329] on button "15,000+" at bounding box center [544, 325] width 533 height 24
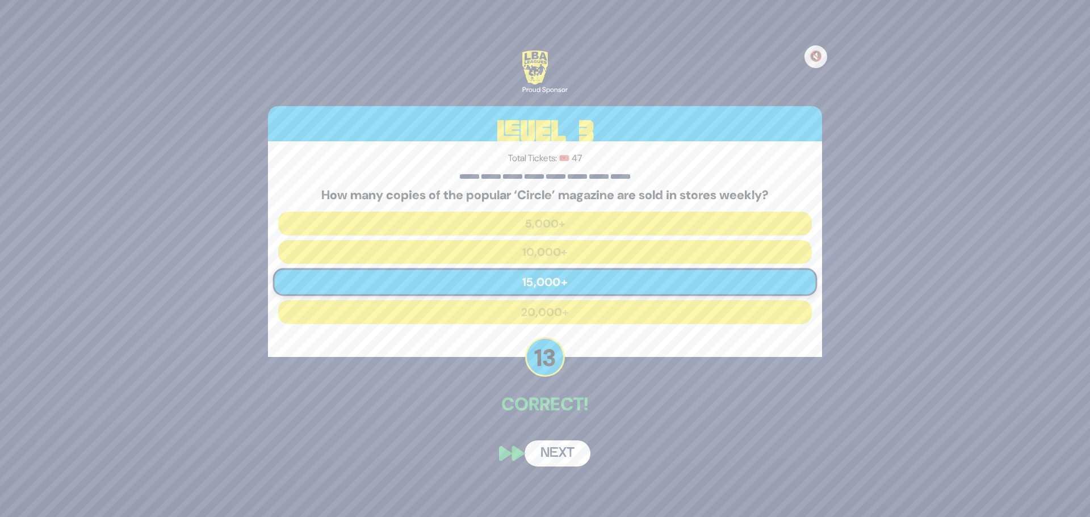
click at [566, 456] on button "Next" at bounding box center [557, 453] width 66 height 26
